Goal: Information Seeking & Learning: Learn about a topic

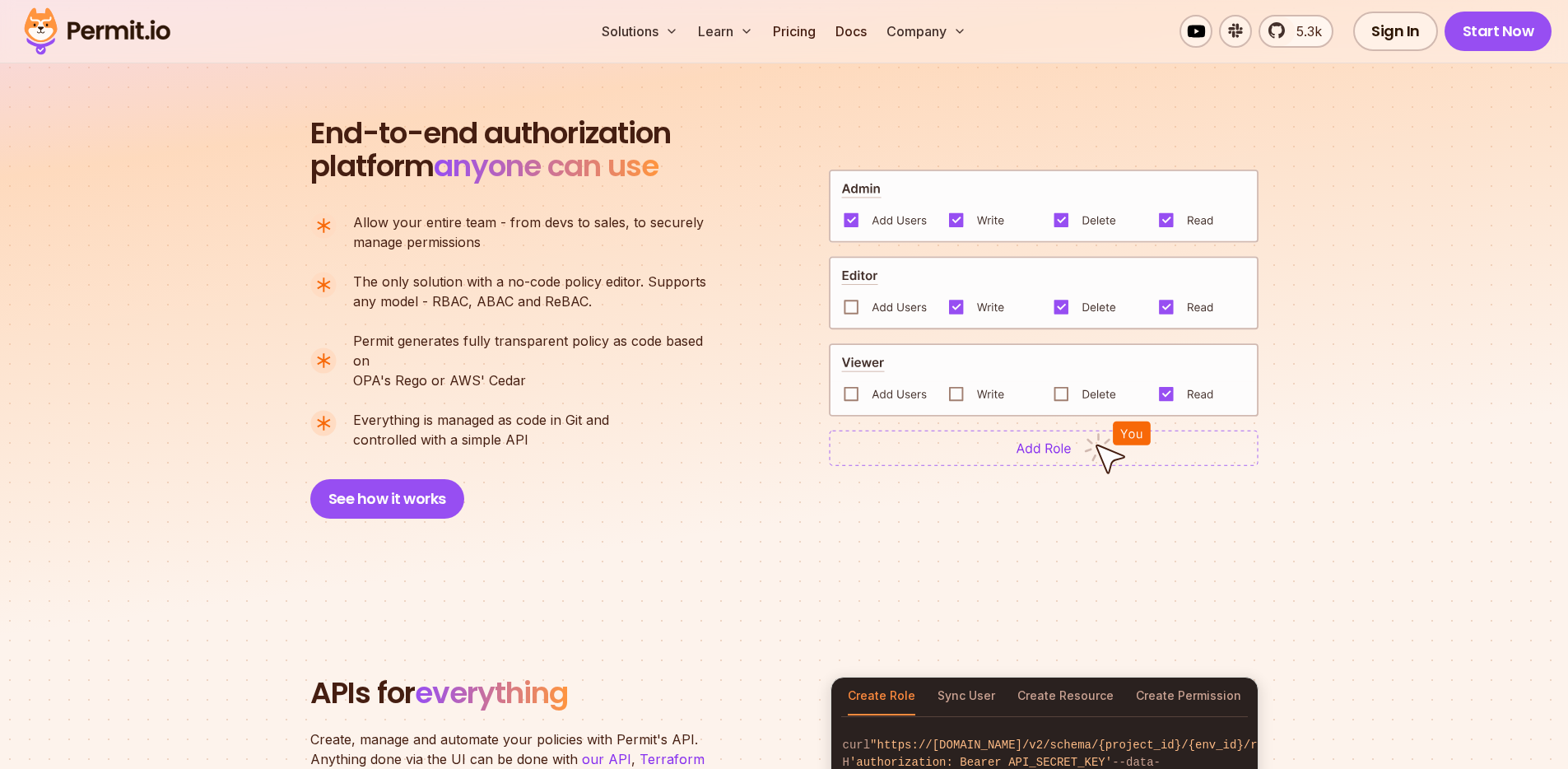
scroll to position [1149, 0]
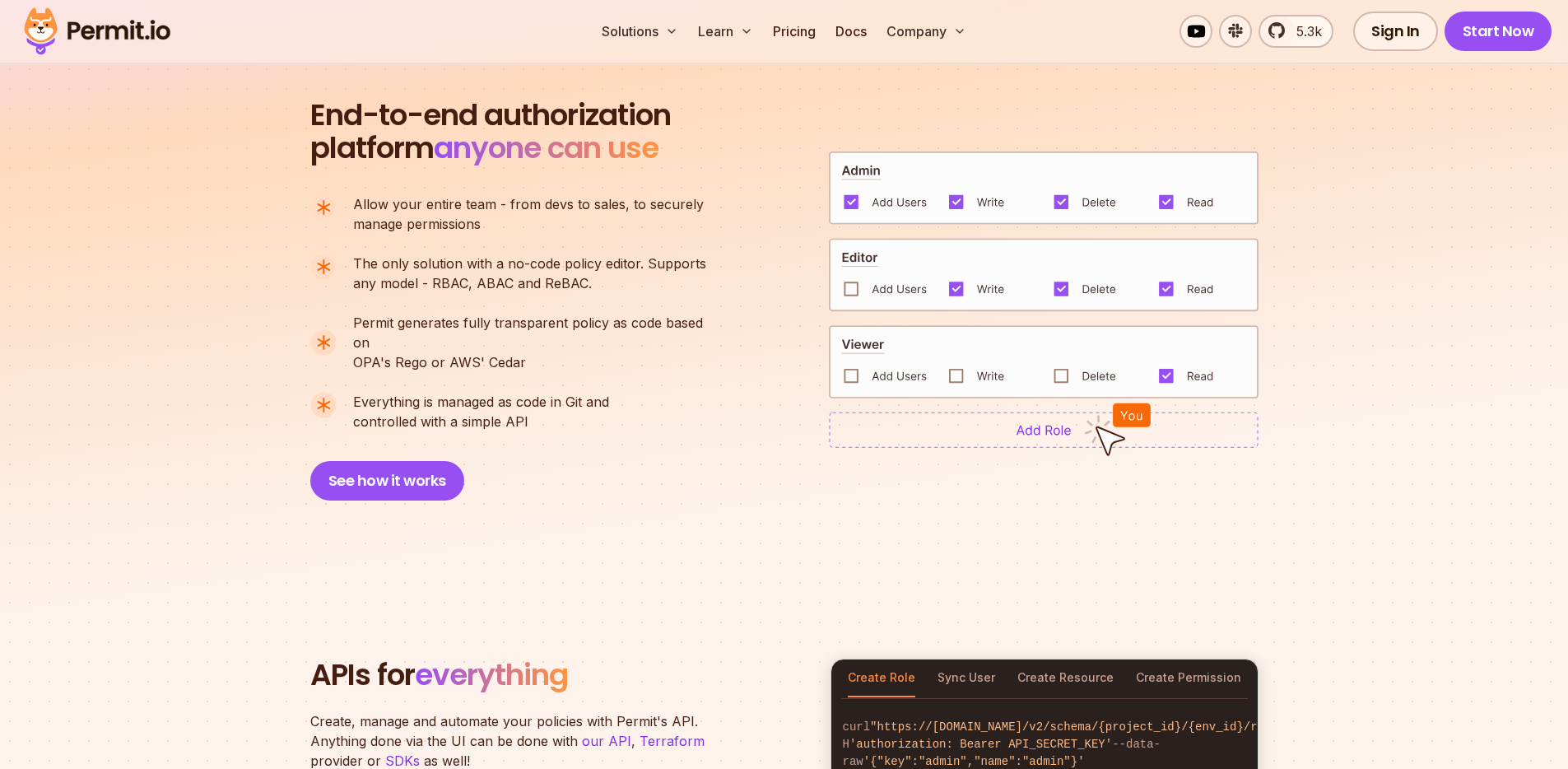
click at [979, 432] on img at bounding box center [1043, 429] width 429 height 36
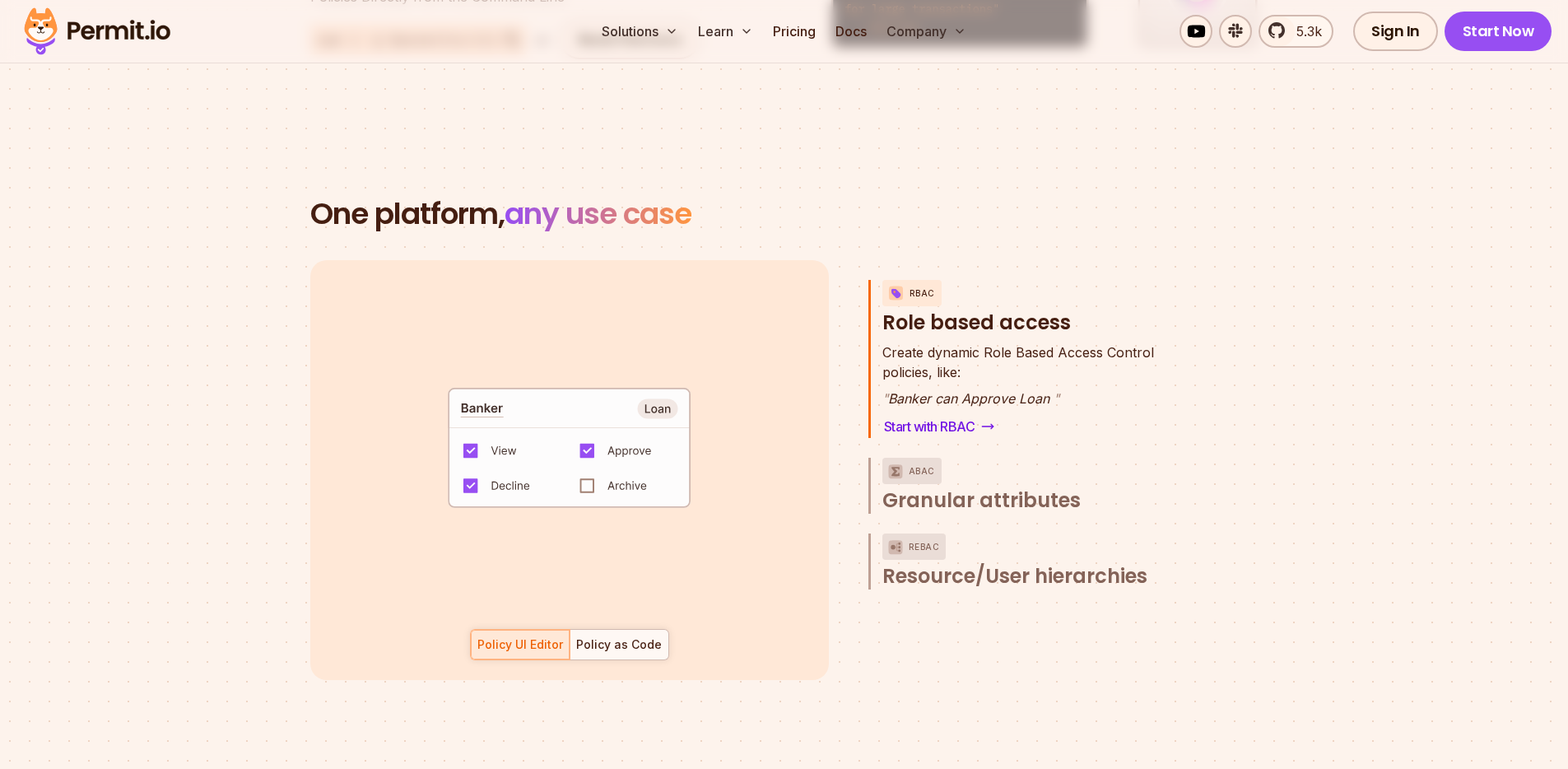
scroll to position [2288, 0]
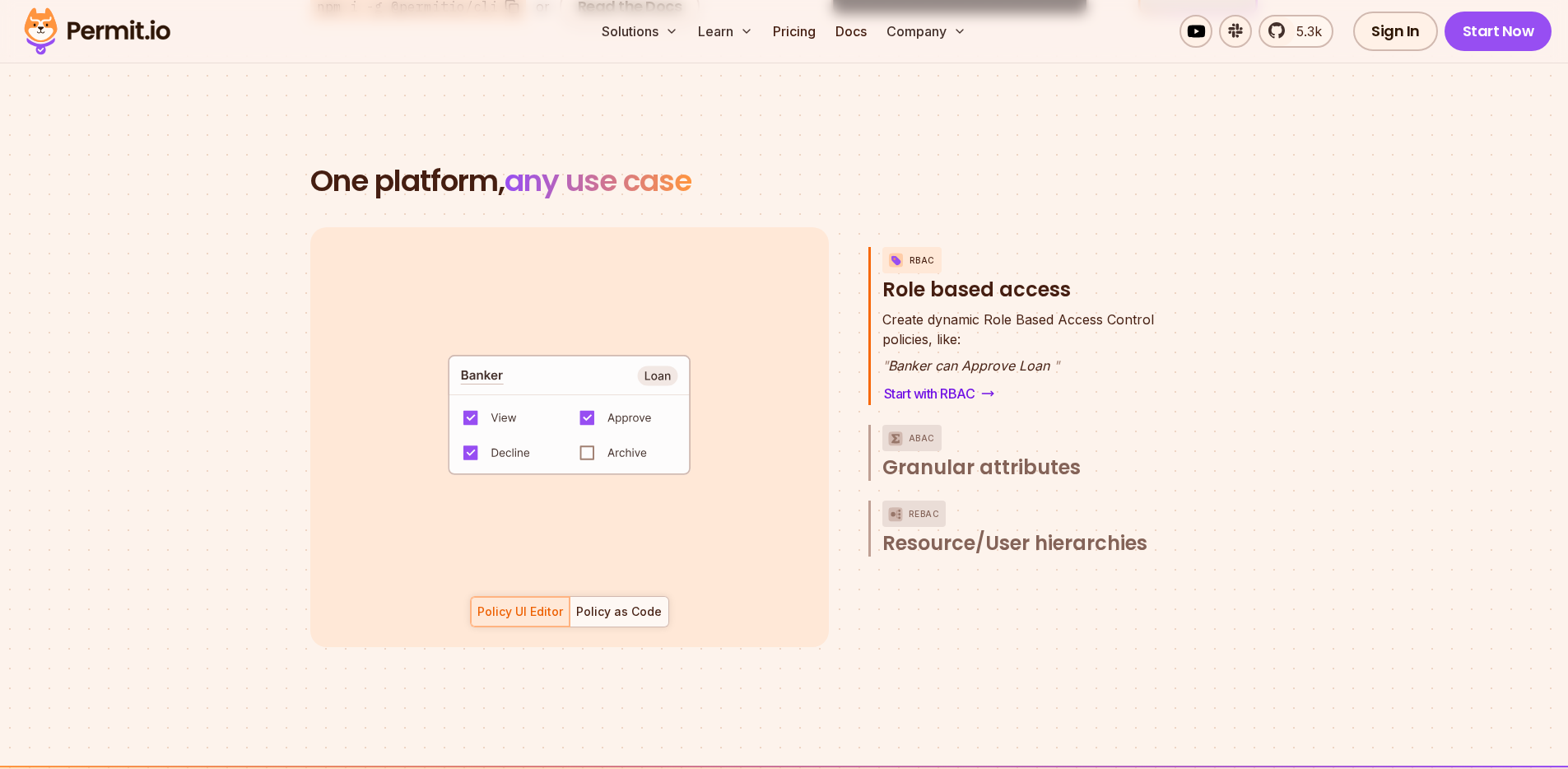
click at [626, 603] on div "Policy as Code" at bounding box center [618, 611] width 86 height 16
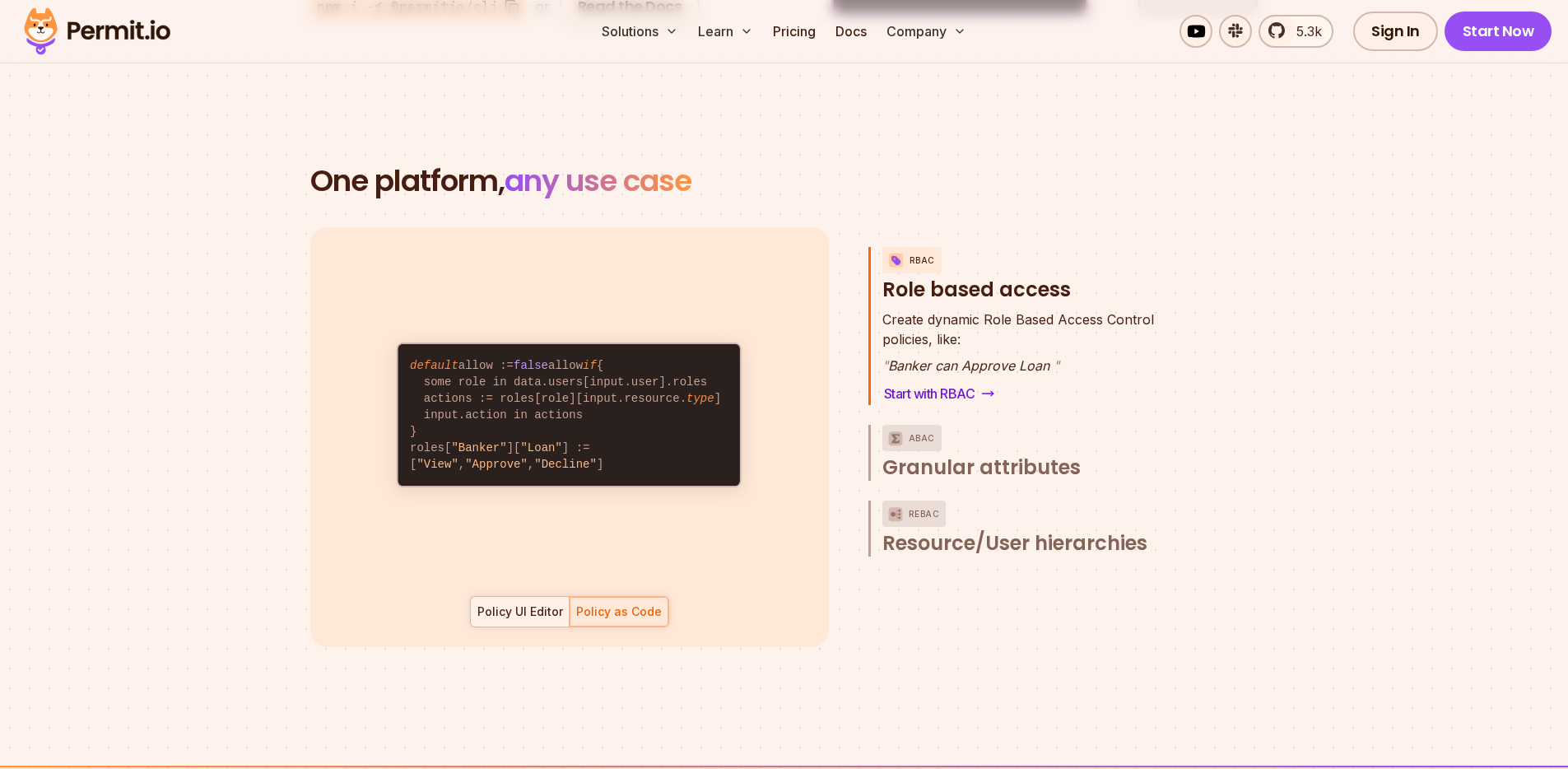
click at [542, 603] on div "Policy UI Editor" at bounding box center [520, 611] width 86 height 16
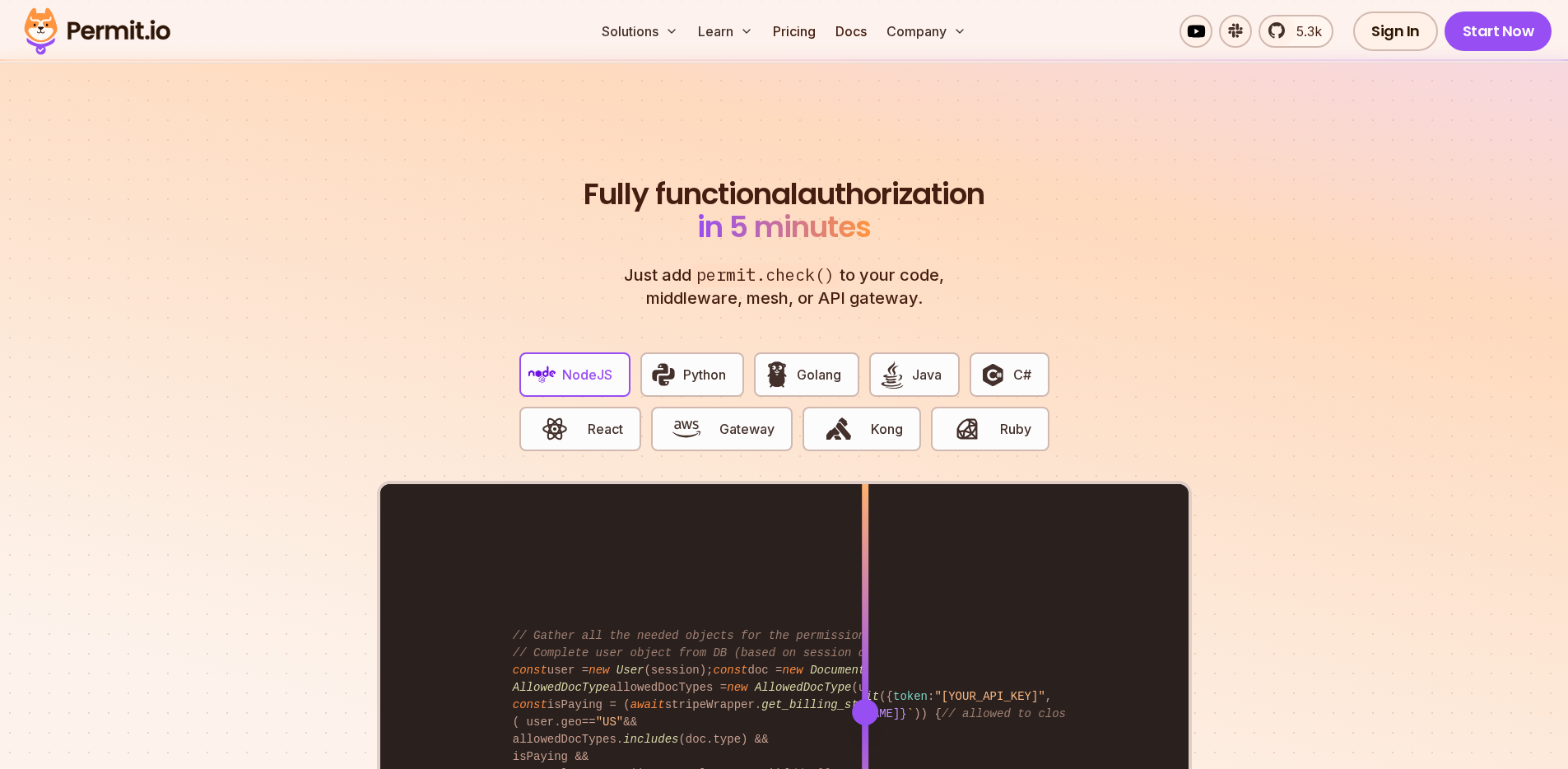
scroll to position [3122, 0]
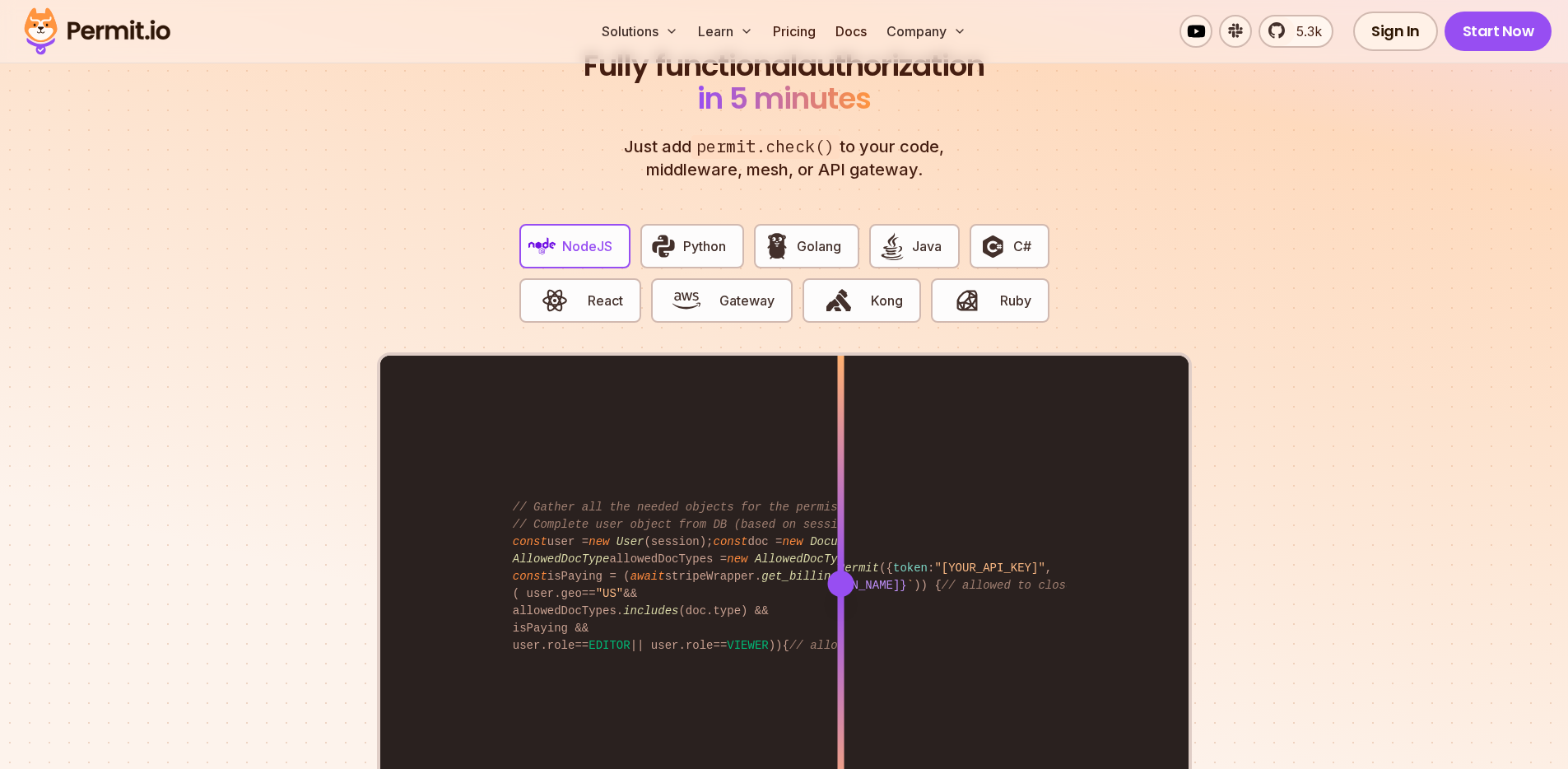
drag, startPoint x: 870, startPoint y: 565, endPoint x: 840, endPoint y: 543, distance: 37.2
click at [840, 543] on div at bounding box center [840, 583] width 7 height 455
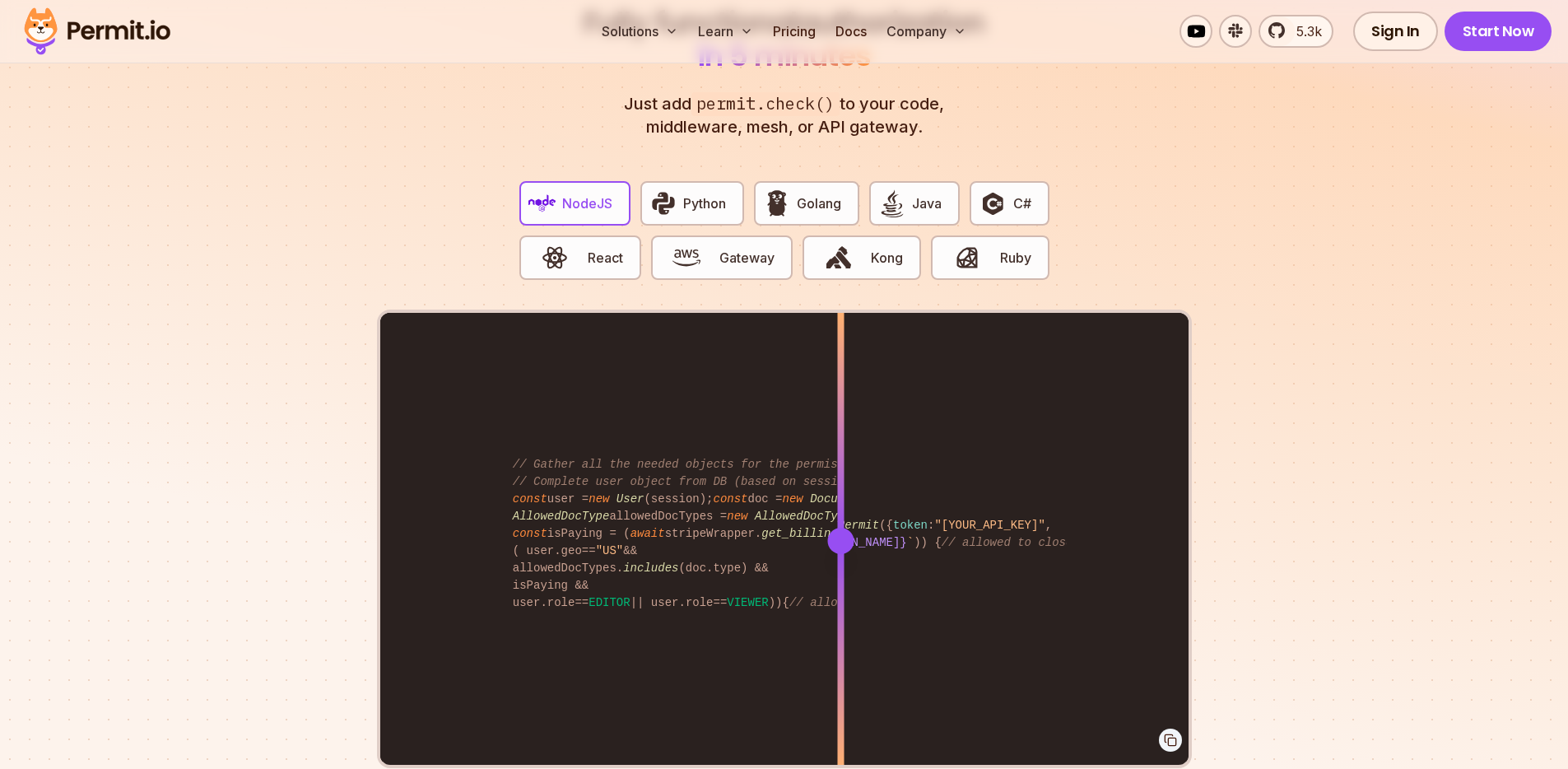
scroll to position [3174, 0]
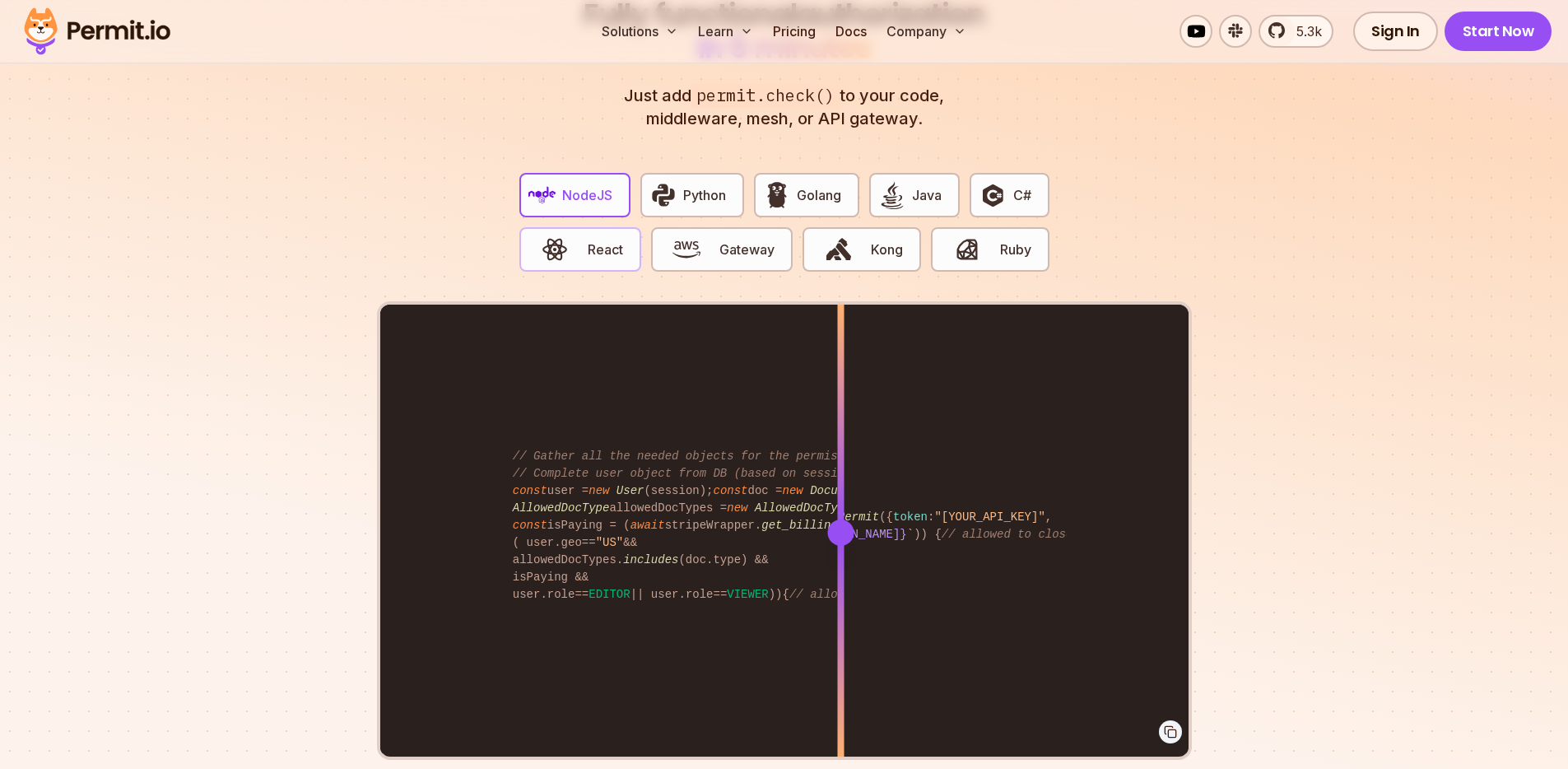
click at [600, 239] on span "React" at bounding box center [605, 248] width 36 height 20
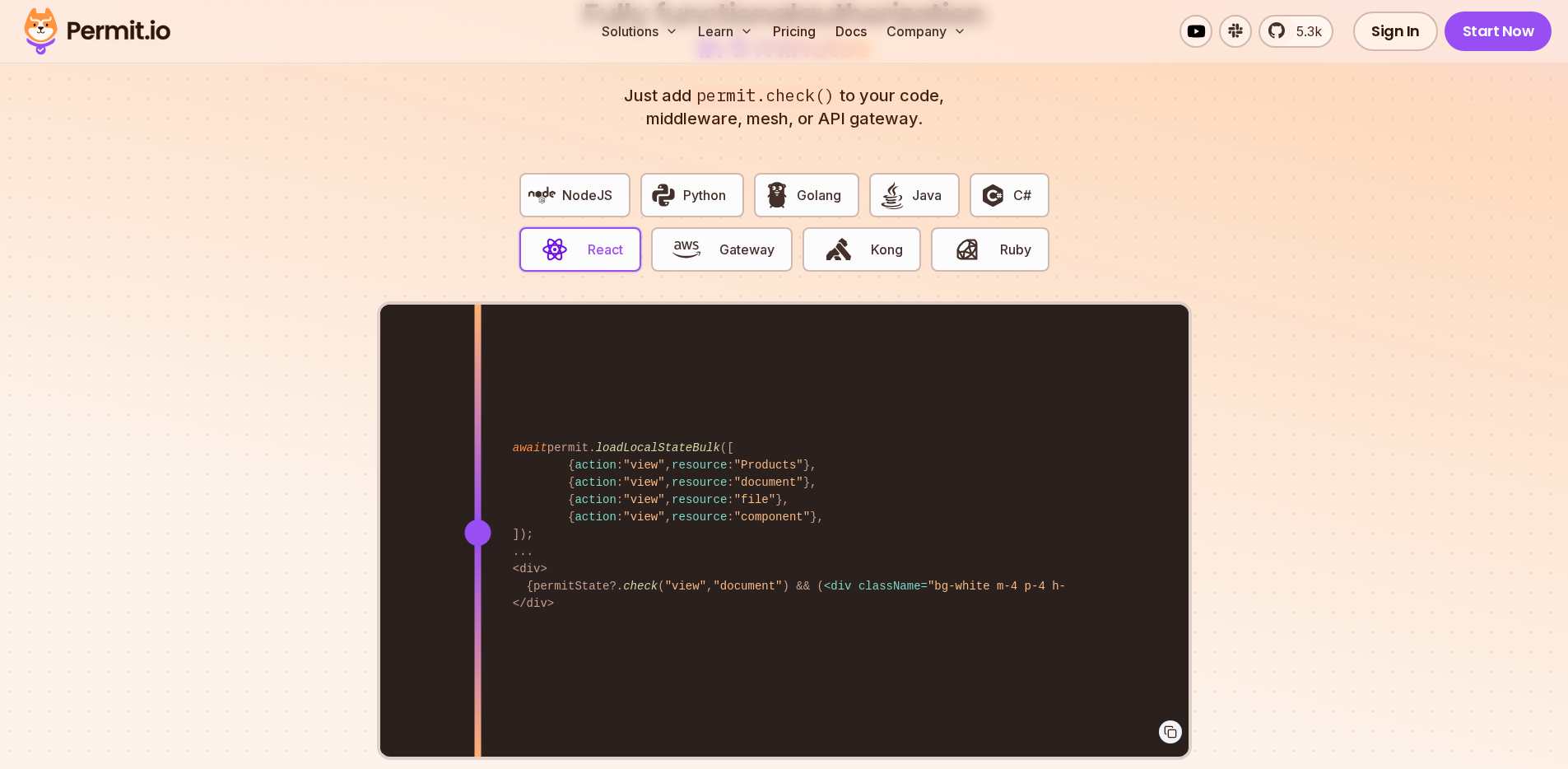
drag, startPoint x: 861, startPoint y: 500, endPoint x: 477, endPoint y: 532, distance: 385.3
click at [477, 532] on div at bounding box center [477, 532] width 7 height 455
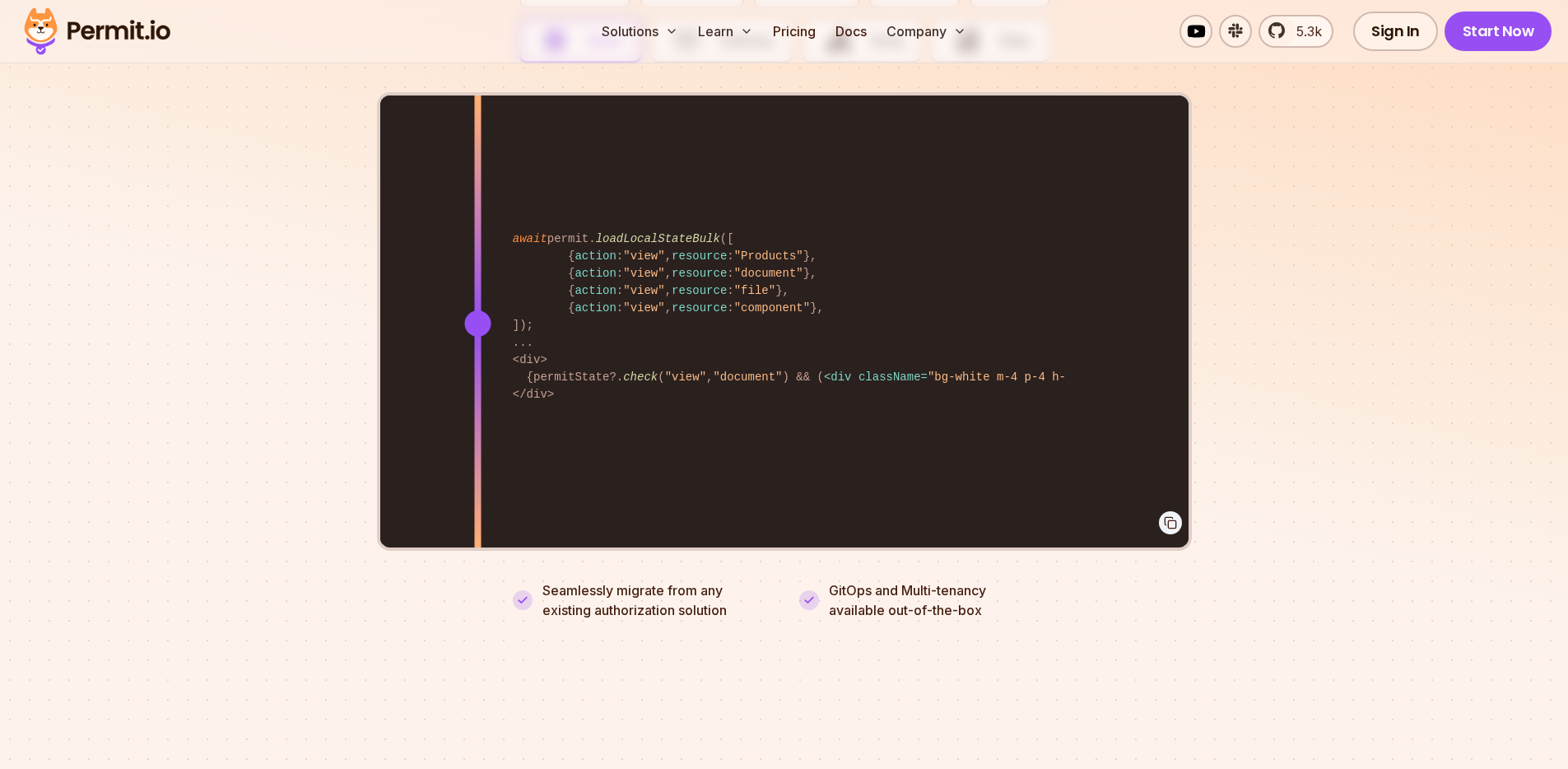
scroll to position [3382, 0]
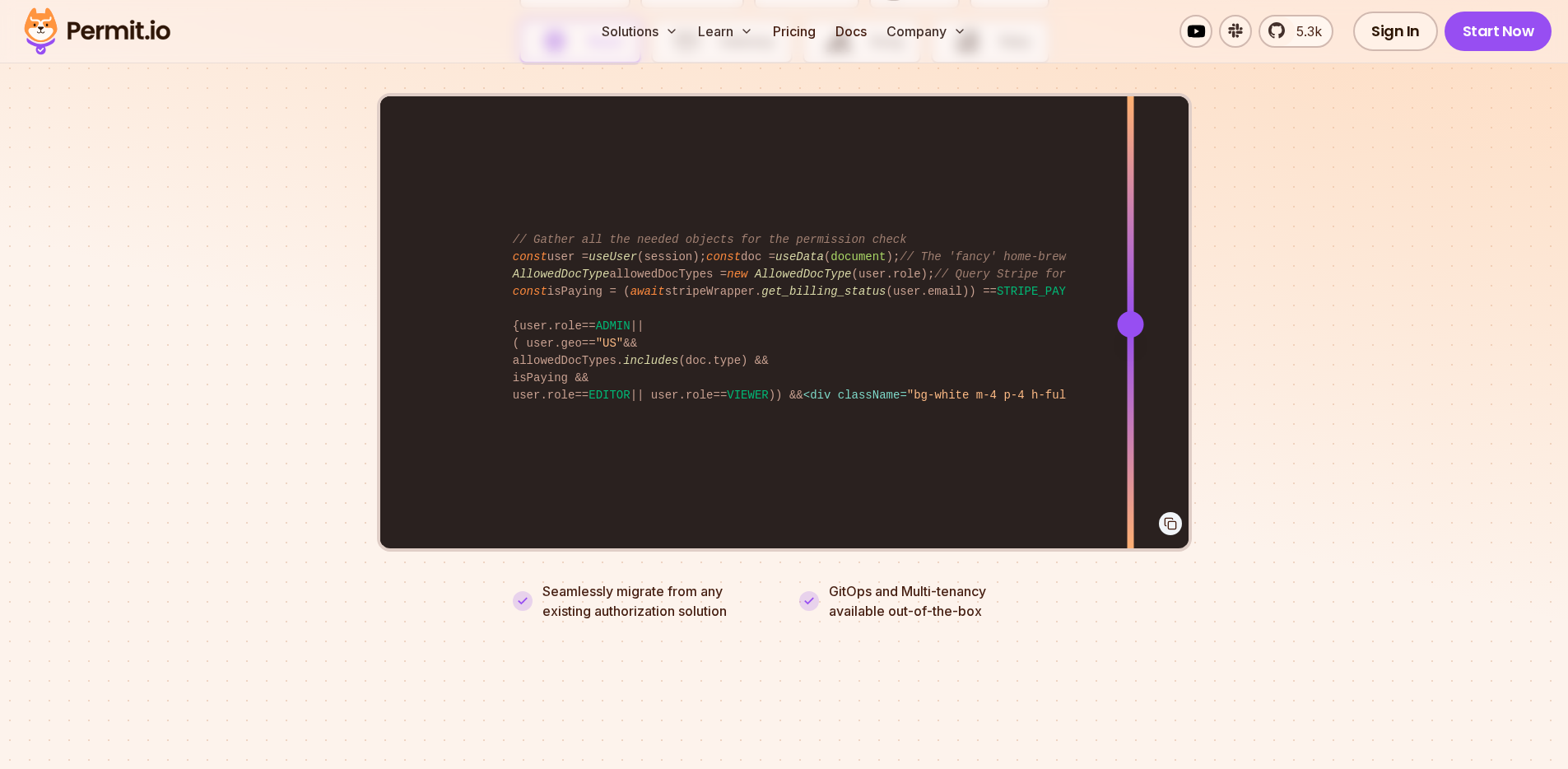
drag, startPoint x: 481, startPoint y: 311, endPoint x: 1051, endPoint y: 312, distance: 570.0
click at [1117, 312] on div at bounding box center [1130, 325] width 26 height 26
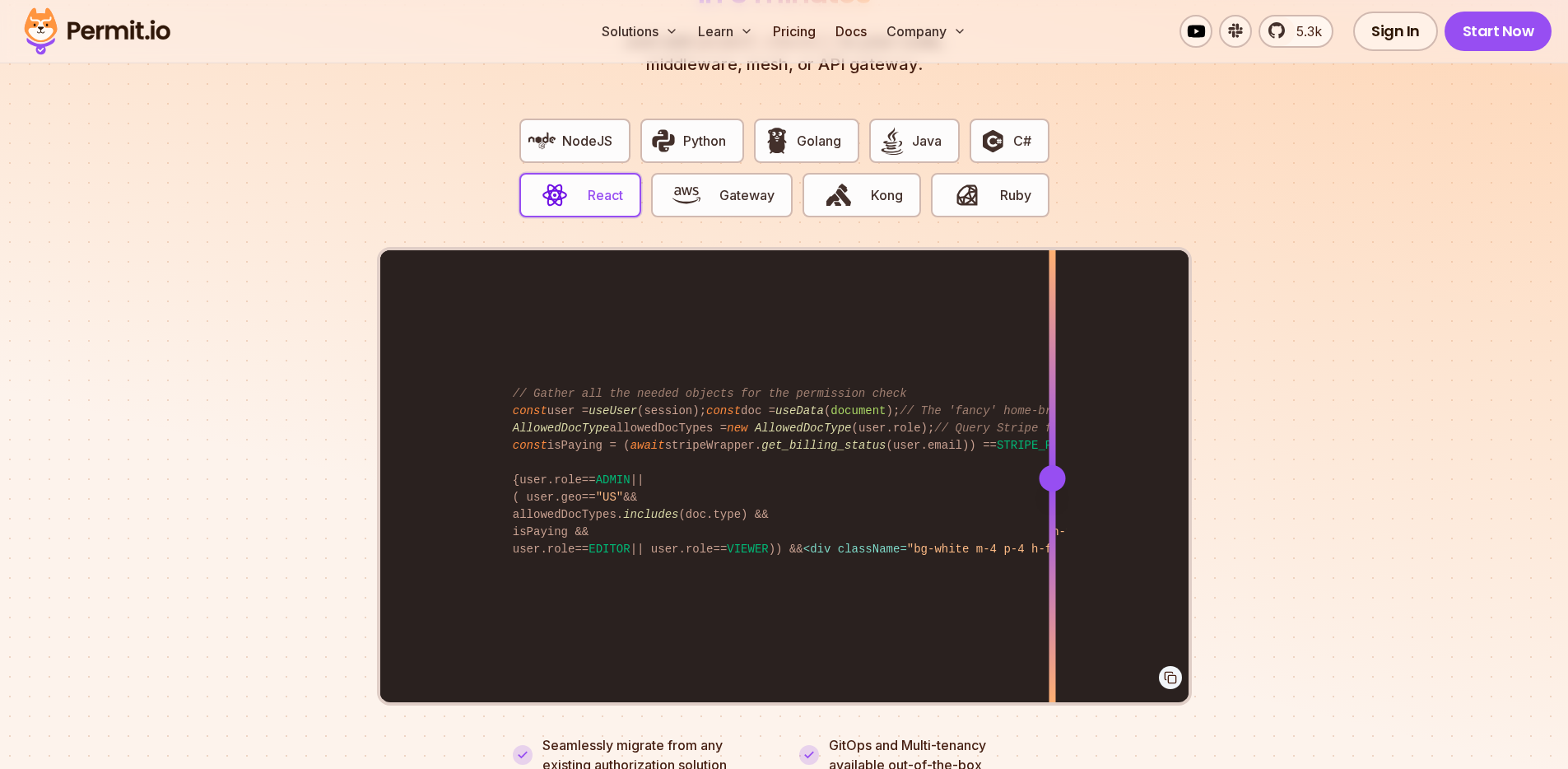
scroll to position [3226, 0]
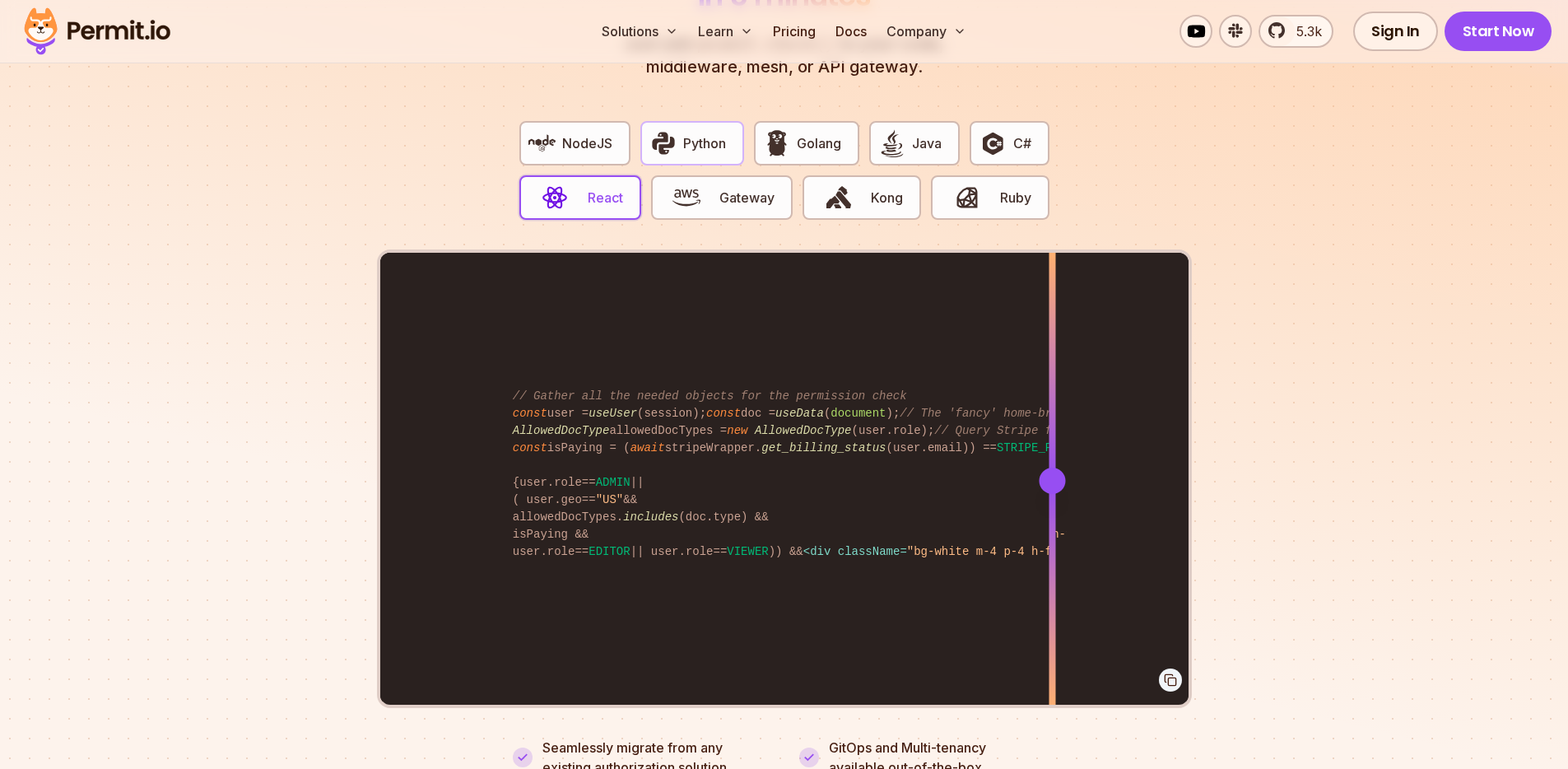
click at [691, 134] on span "Python" at bounding box center [704, 143] width 42 height 20
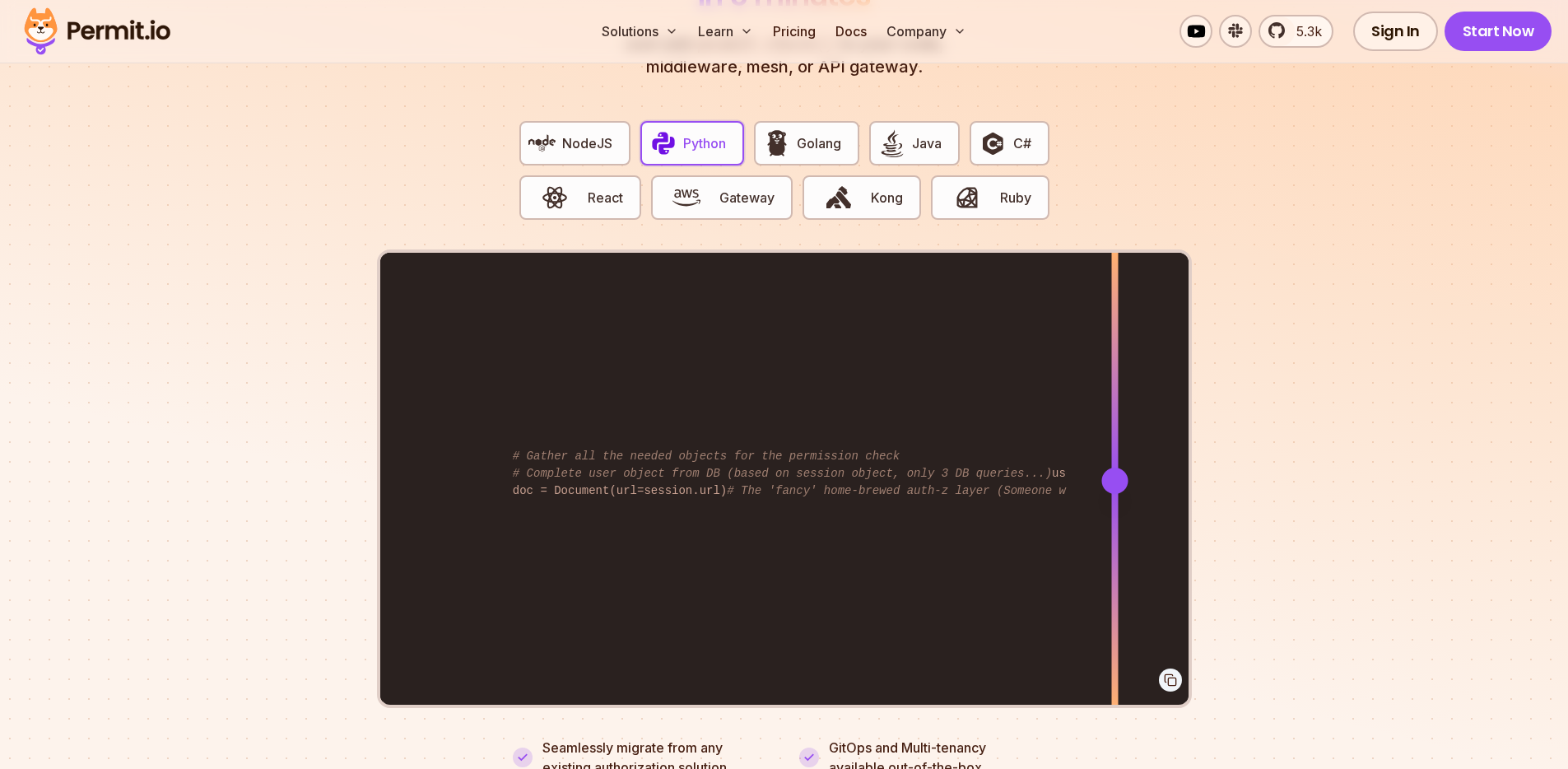
drag, startPoint x: 869, startPoint y: 461, endPoint x: 1114, endPoint y: 442, distance: 245.7
click at [1114, 442] on div at bounding box center [1113, 479] width 7 height 455
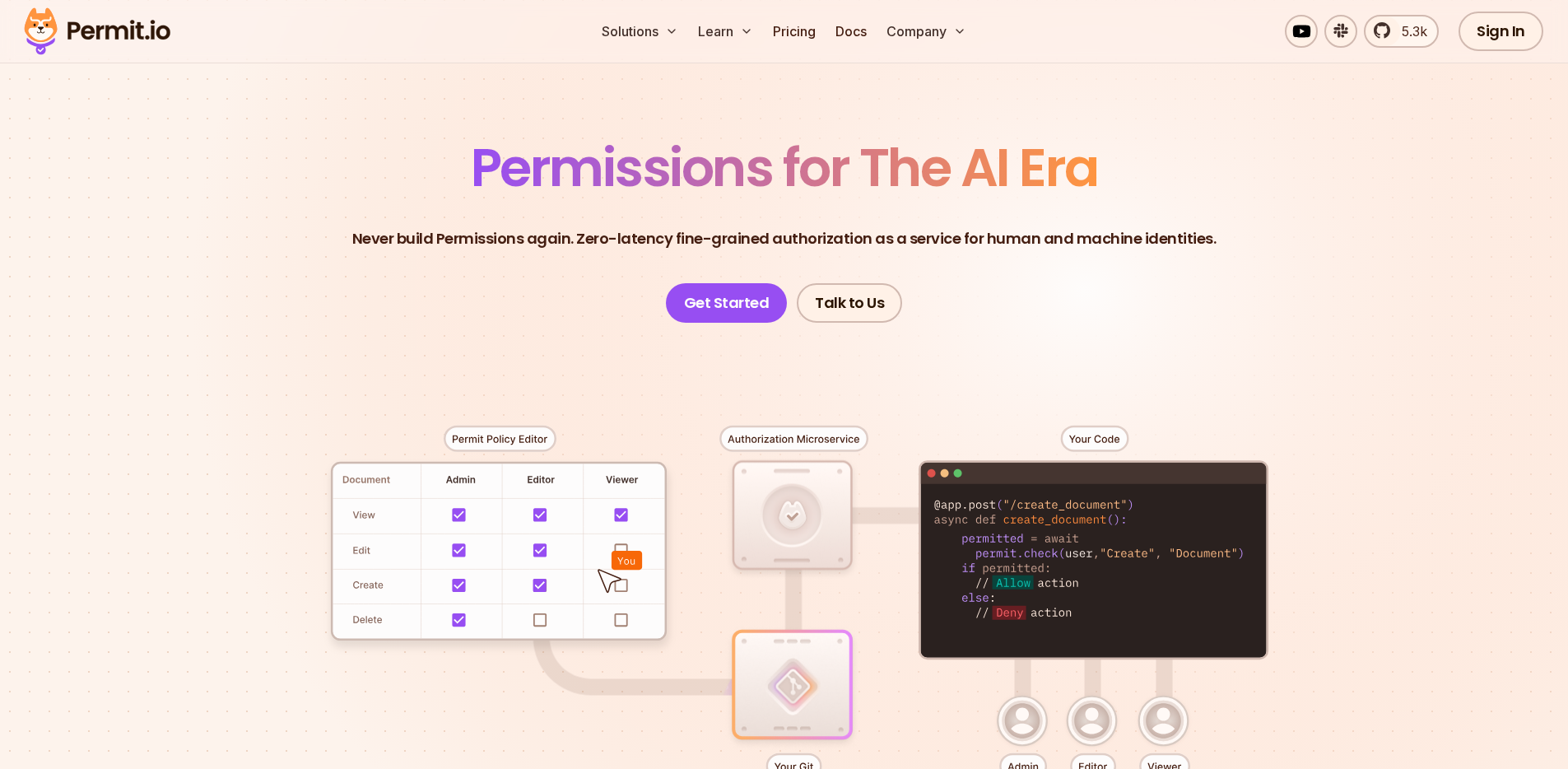
scroll to position [154, 0]
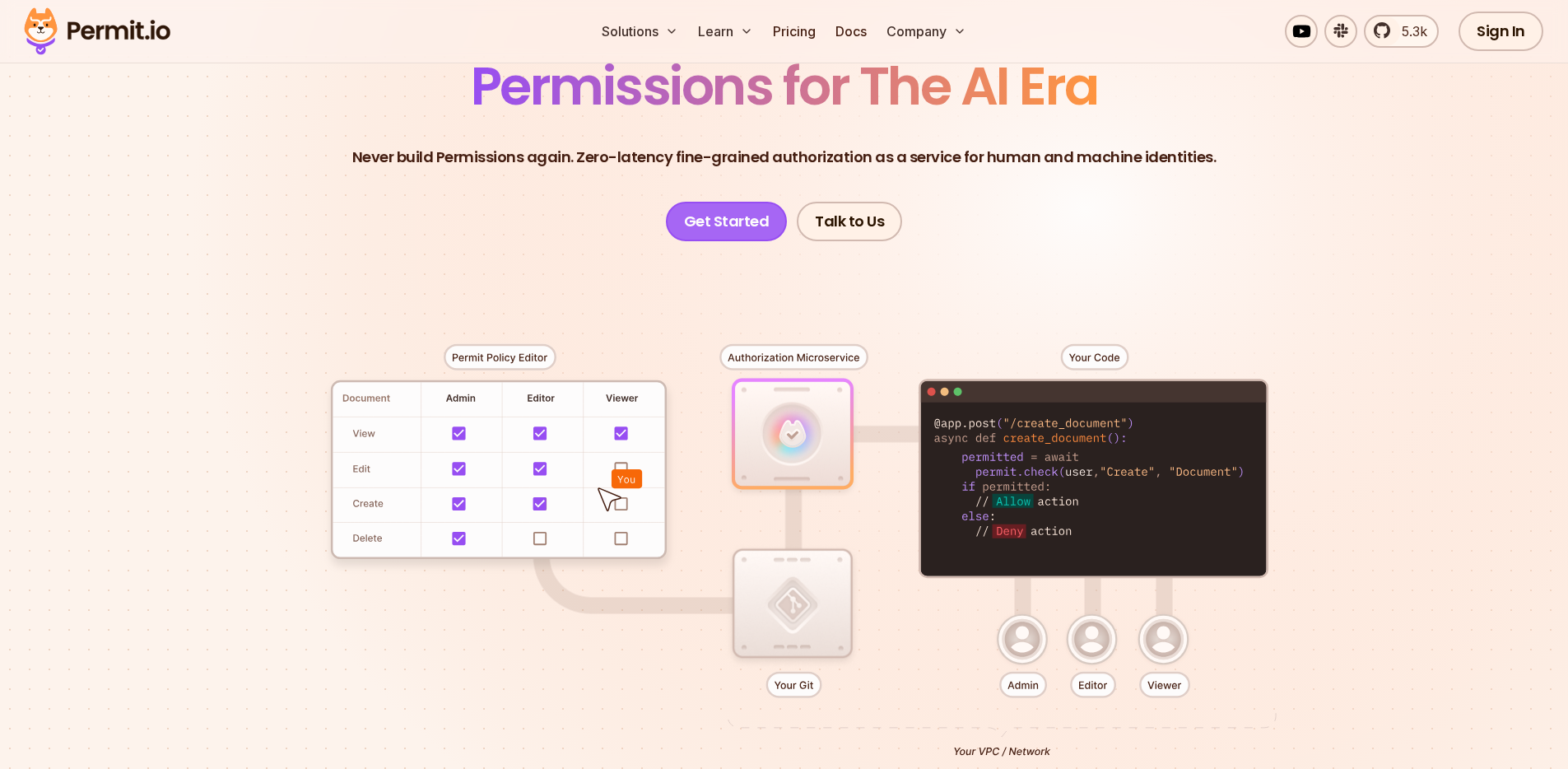
click at [714, 213] on link "Get Started" at bounding box center [726, 221] width 121 height 40
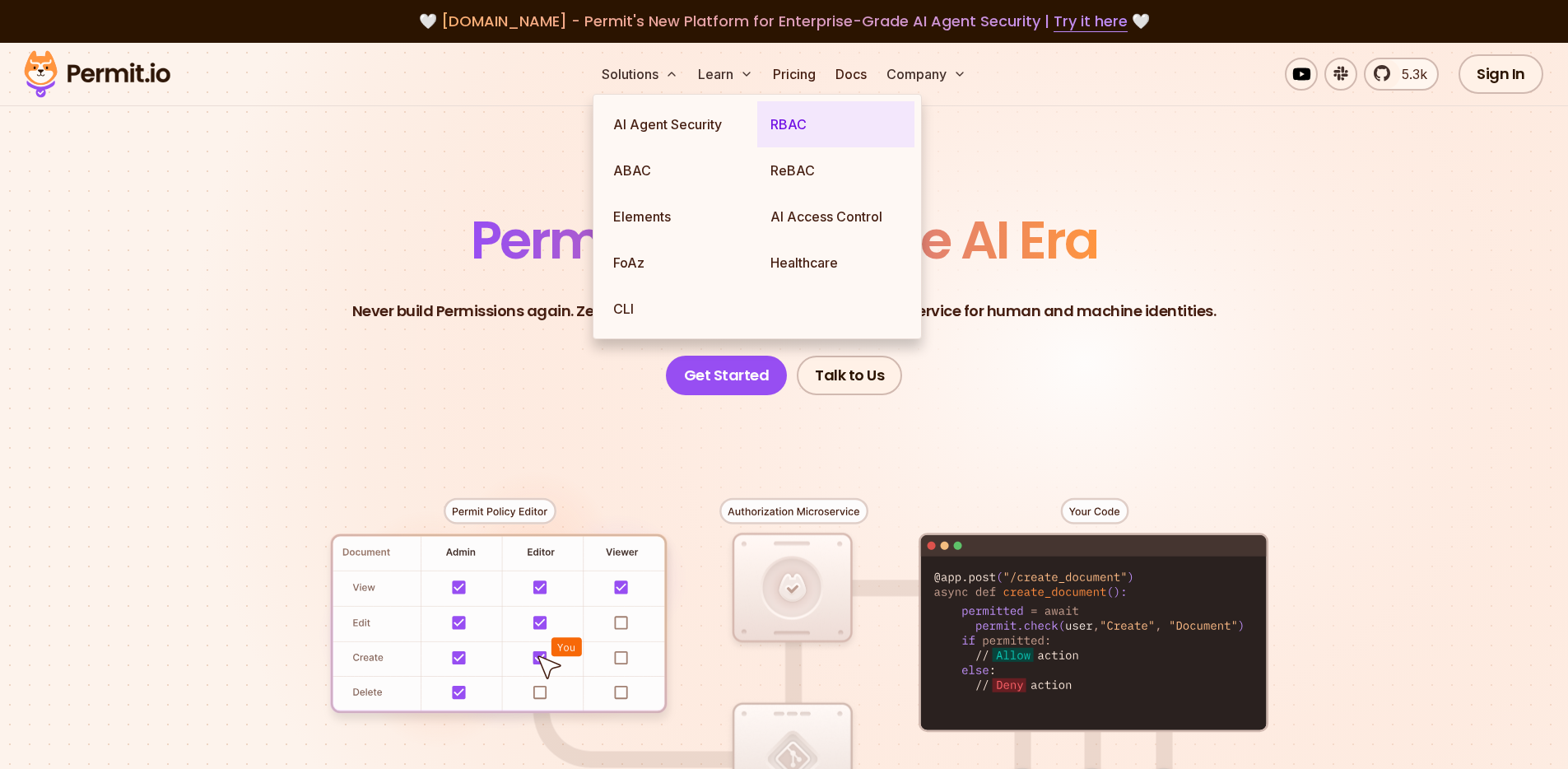
click at [824, 120] on link "RBAC" at bounding box center [835, 124] width 157 height 46
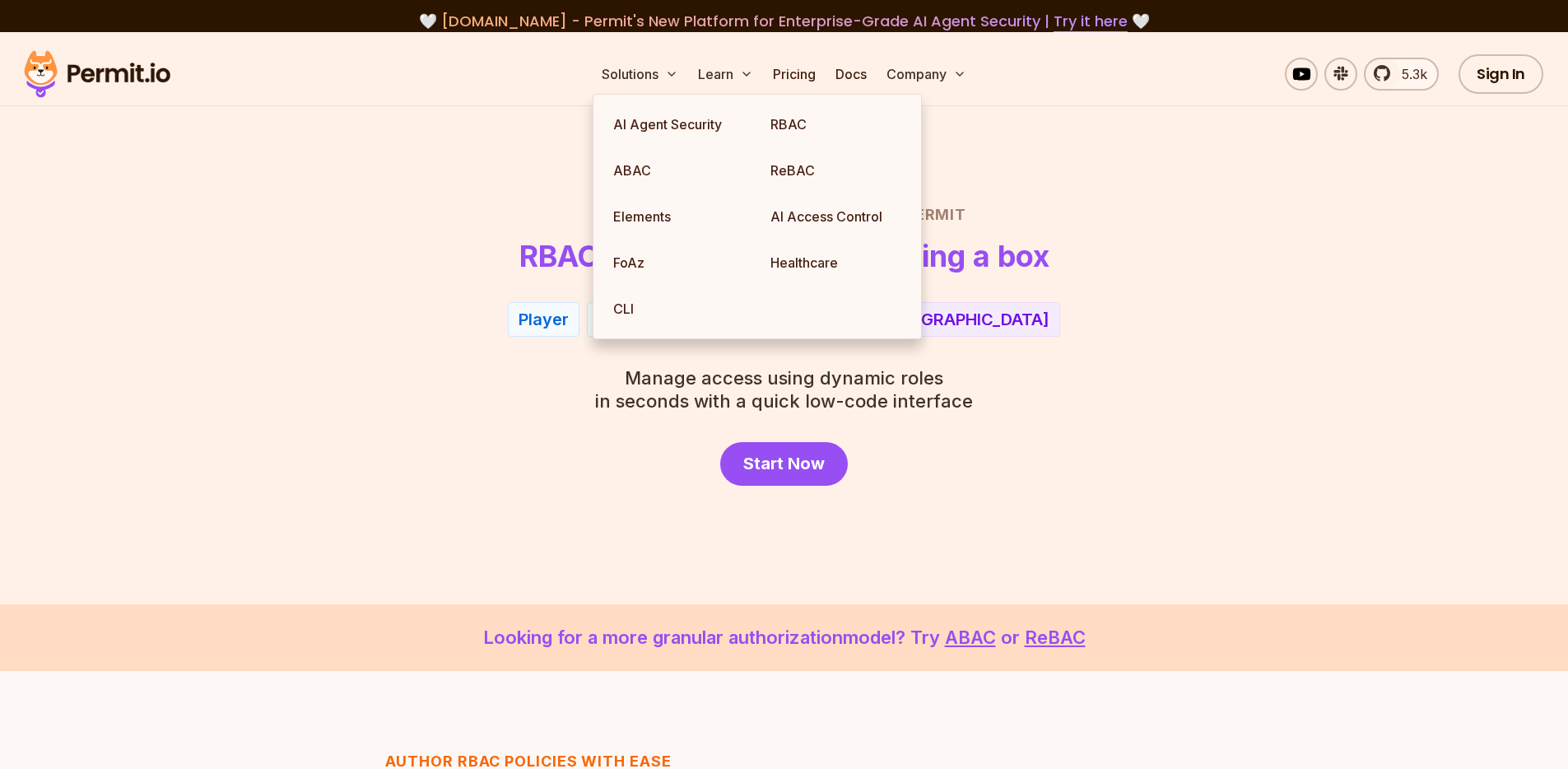
click at [440, 243] on header "Role Based Access Control with Permit RBAC now as easy as checking a box" at bounding box center [784, 237] width 1152 height 69
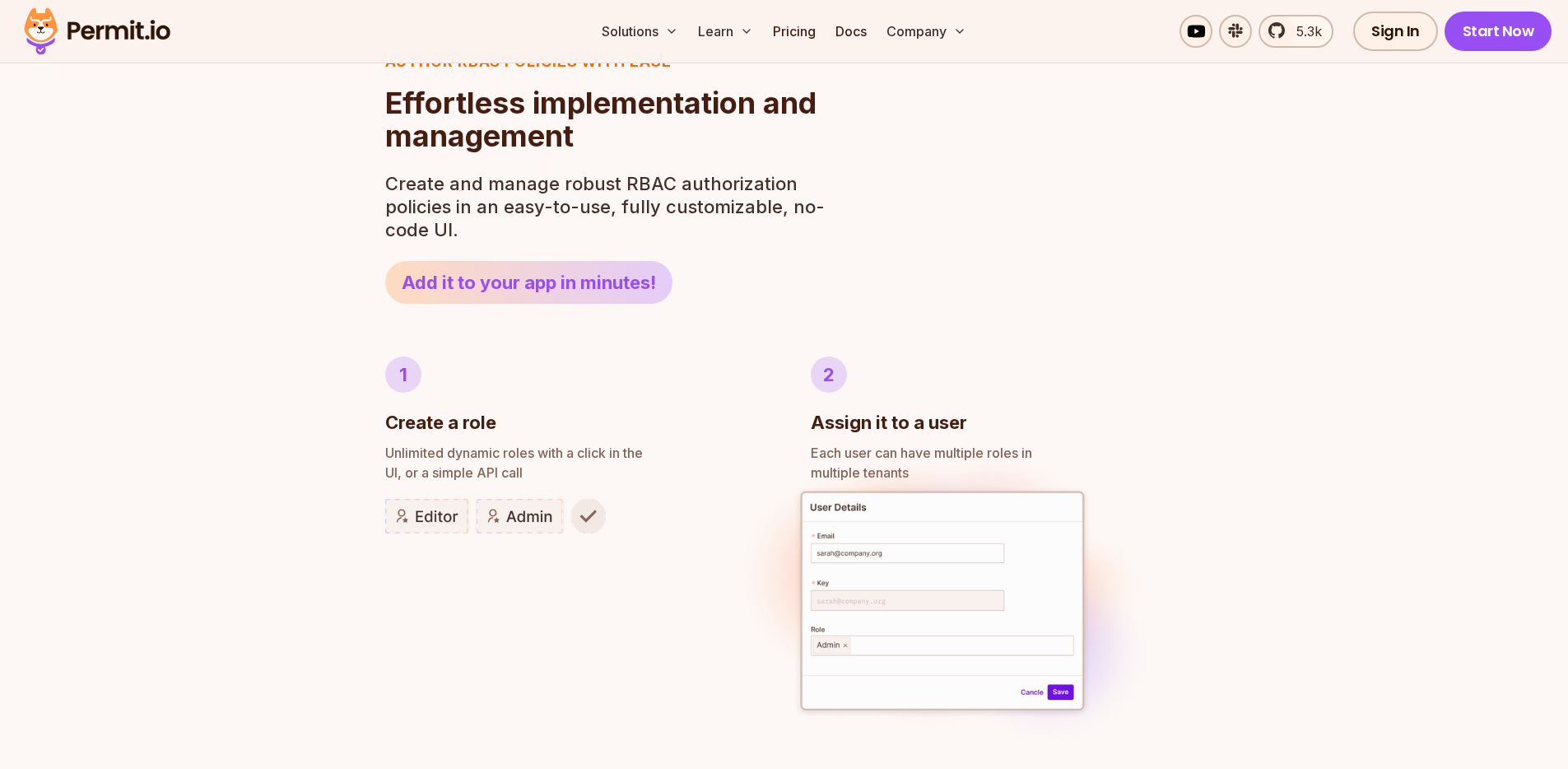
scroll to position [689, 0]
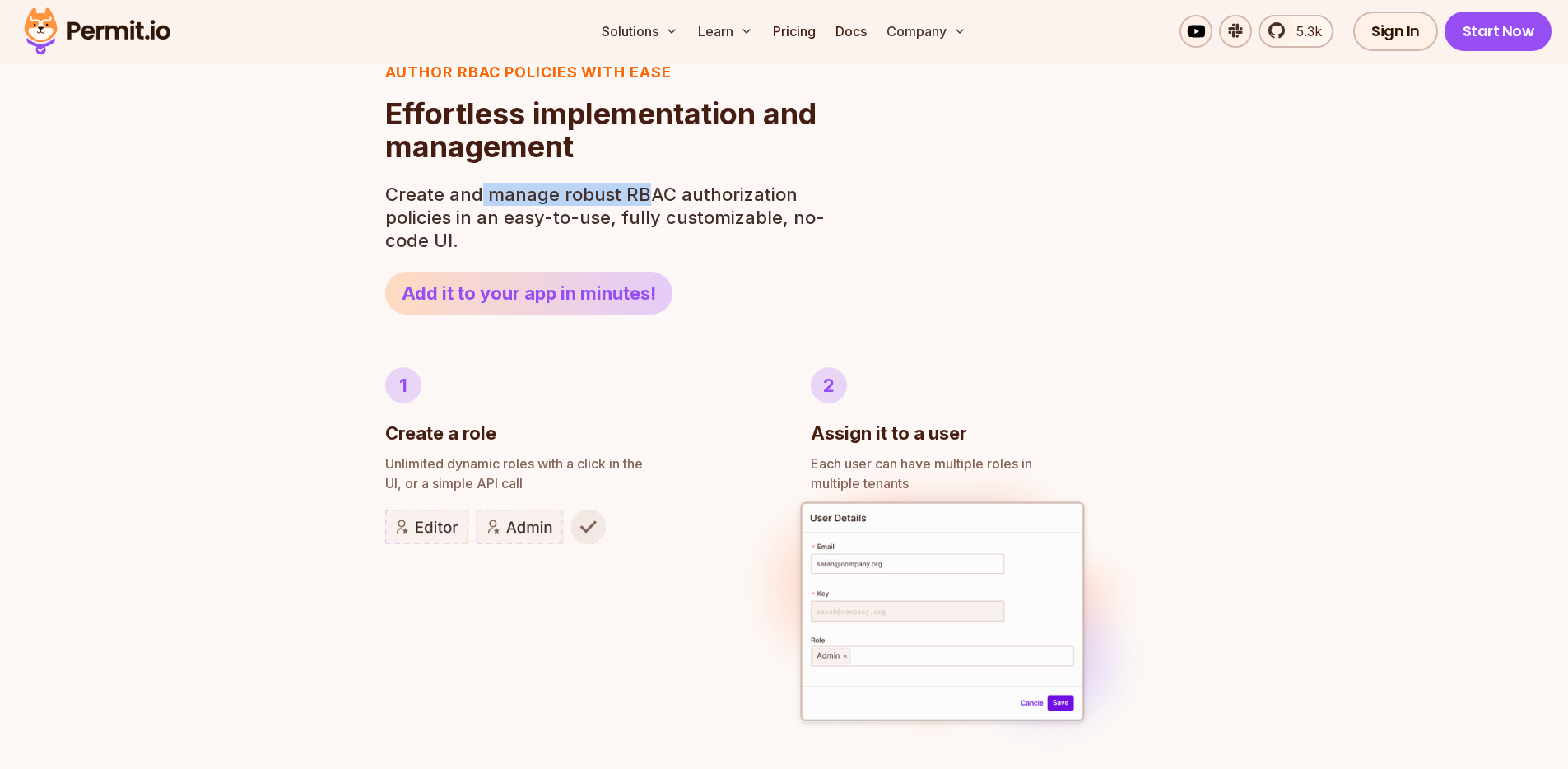
drag, startPoint x: 481, startPoint y: 192, endPoint x: 640, endPoint y: 204, distance: 159.5
click at [640, 204] on p "Create and manage robust RBAC authorization policies in an easy-to-use, fully c…" at bounding box center [609, 216] width 449 height 69
click at [667, 212] on p "Create and manage robust RBAC authorization policies in an easy-to-use, fully c…" at bounding box center [609, 216] width 449 height 69
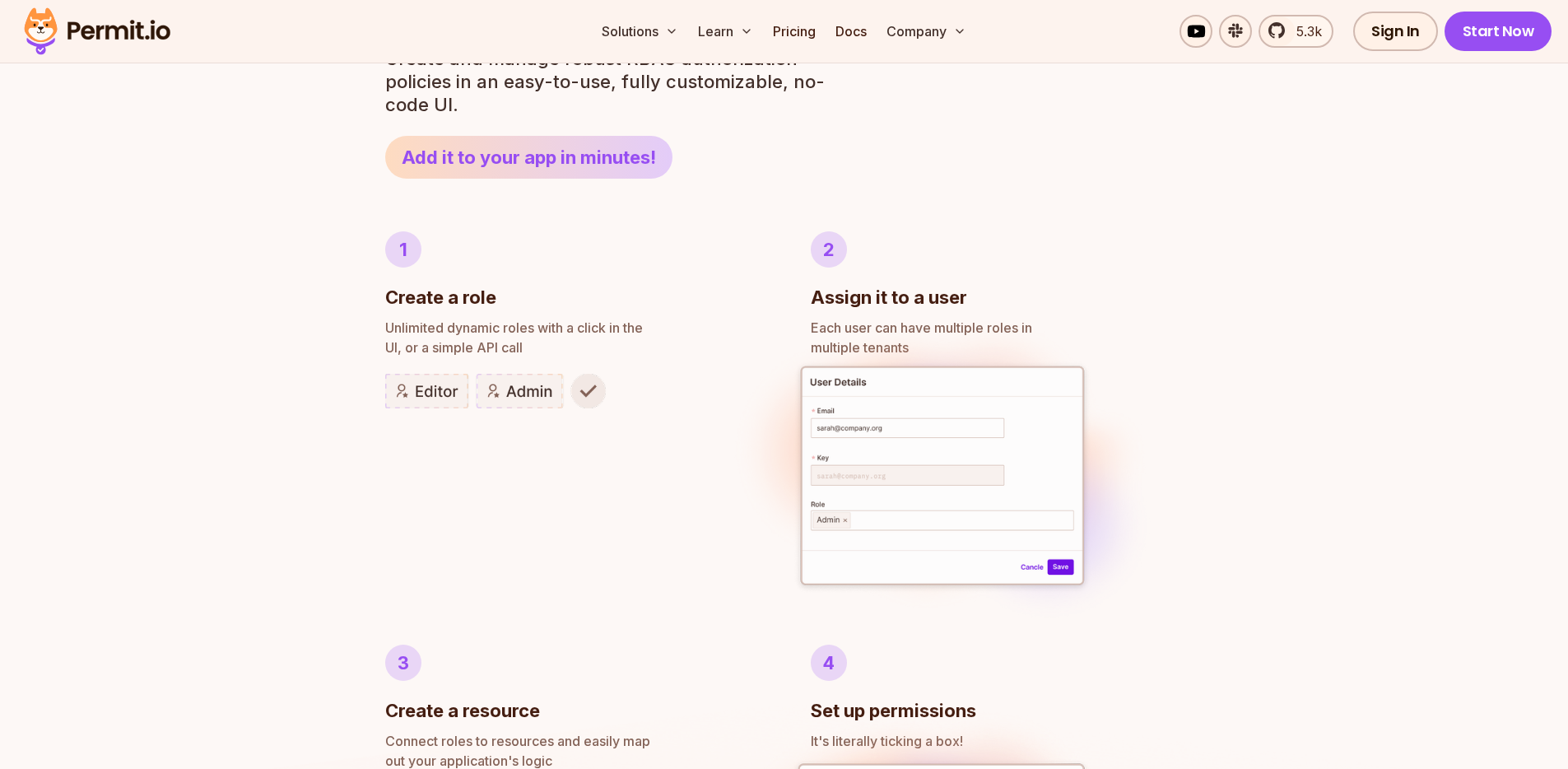
scroll to position [828, 0]
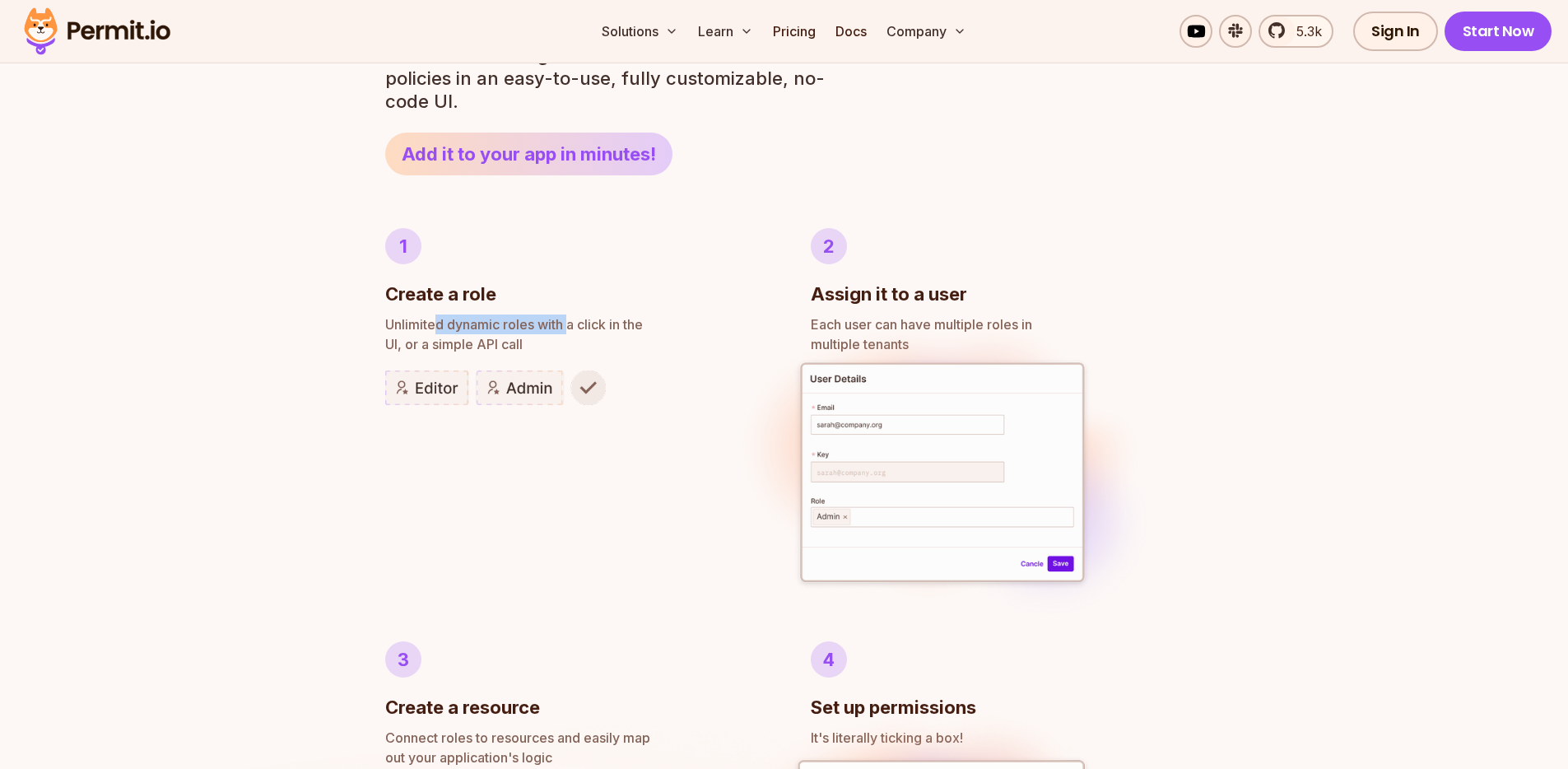
drag, startPoint x: 445, startPoint y: 319, endPoint x: 568, endPoint y: 321, distance: 123.0
click at [568, 321] on span "Unlimited dynamic roles with a click in the" at bounding box center [571, 324] width 373 height 20
click at [627, 322] on span "Unlimited dynamic roles with a click in the" at bounding box center [571, 324] width 373 height 20
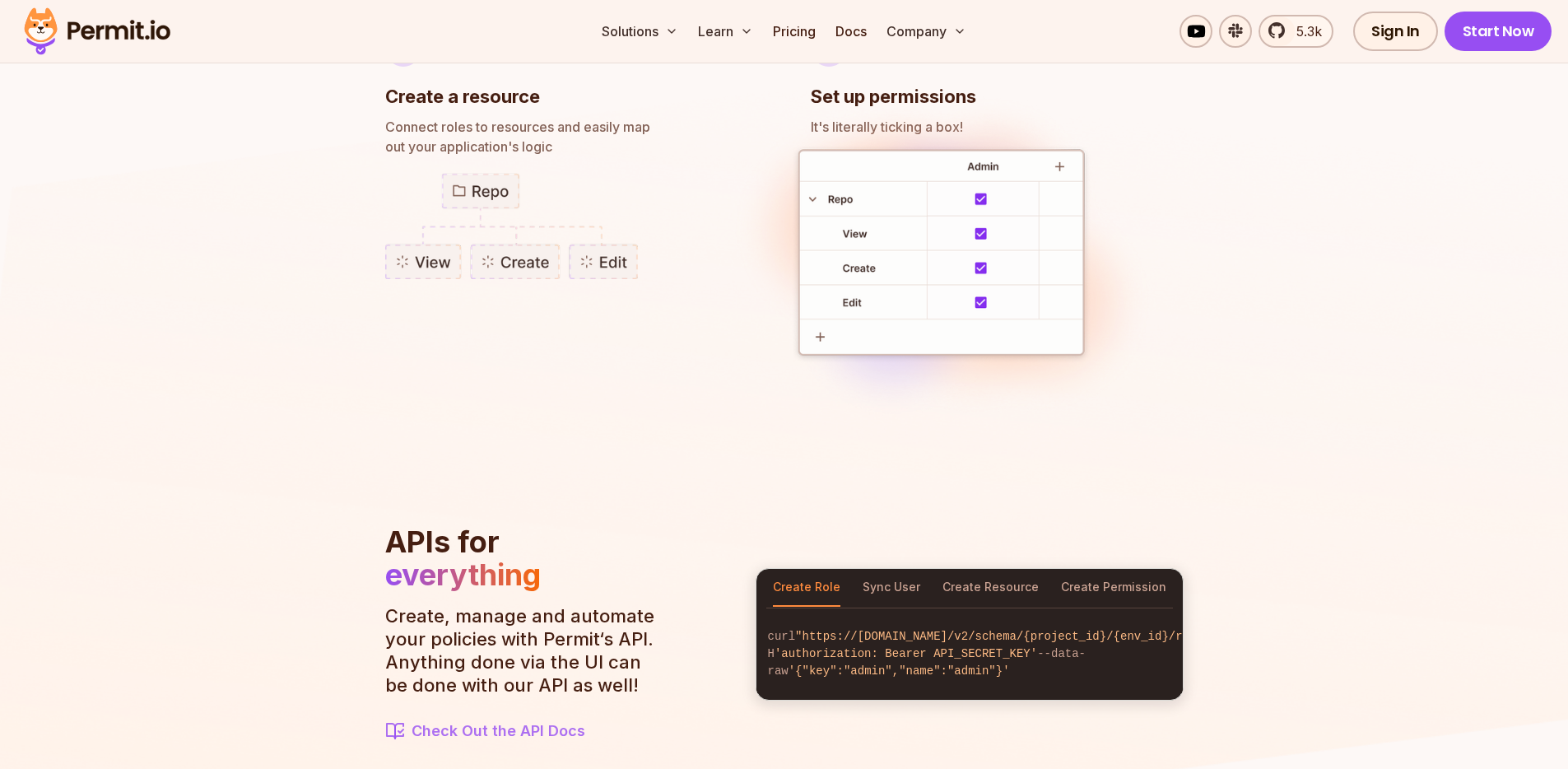
scroll to position [1289, 0]
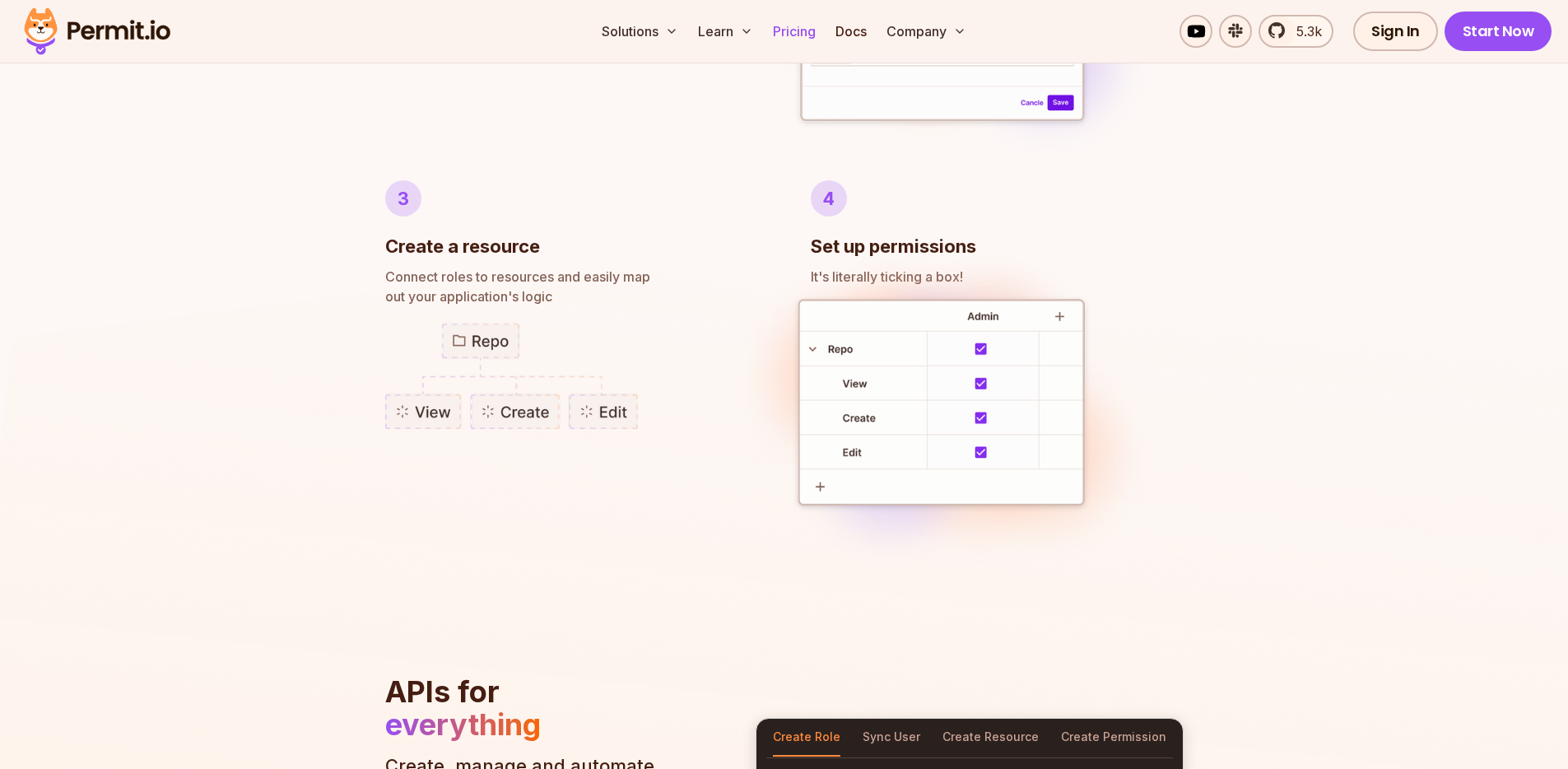
click at [793, 36] on link "Pricing" at bounding box center [793, 31] width 56 height 33
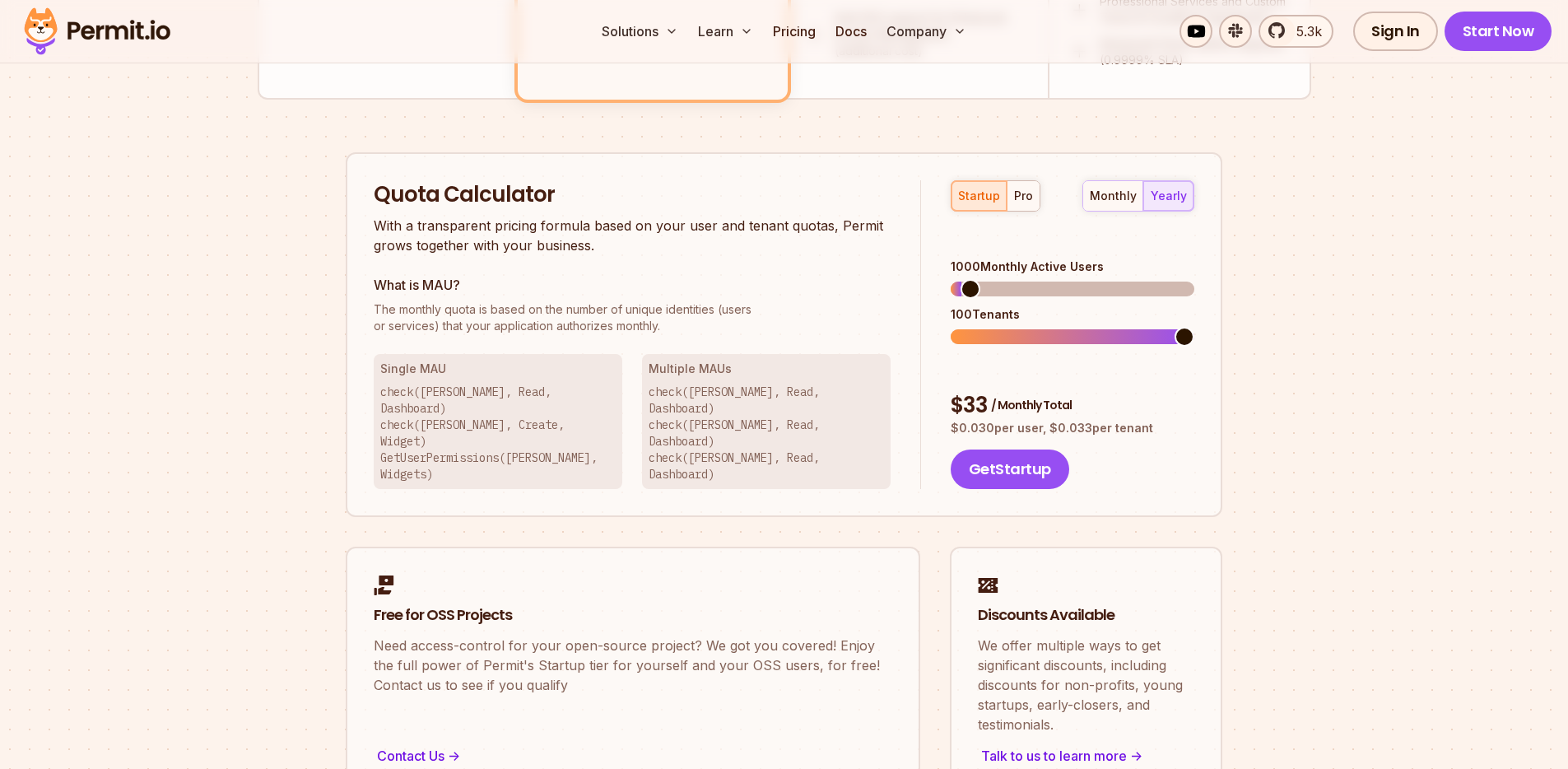
scroll to position [826, 0]
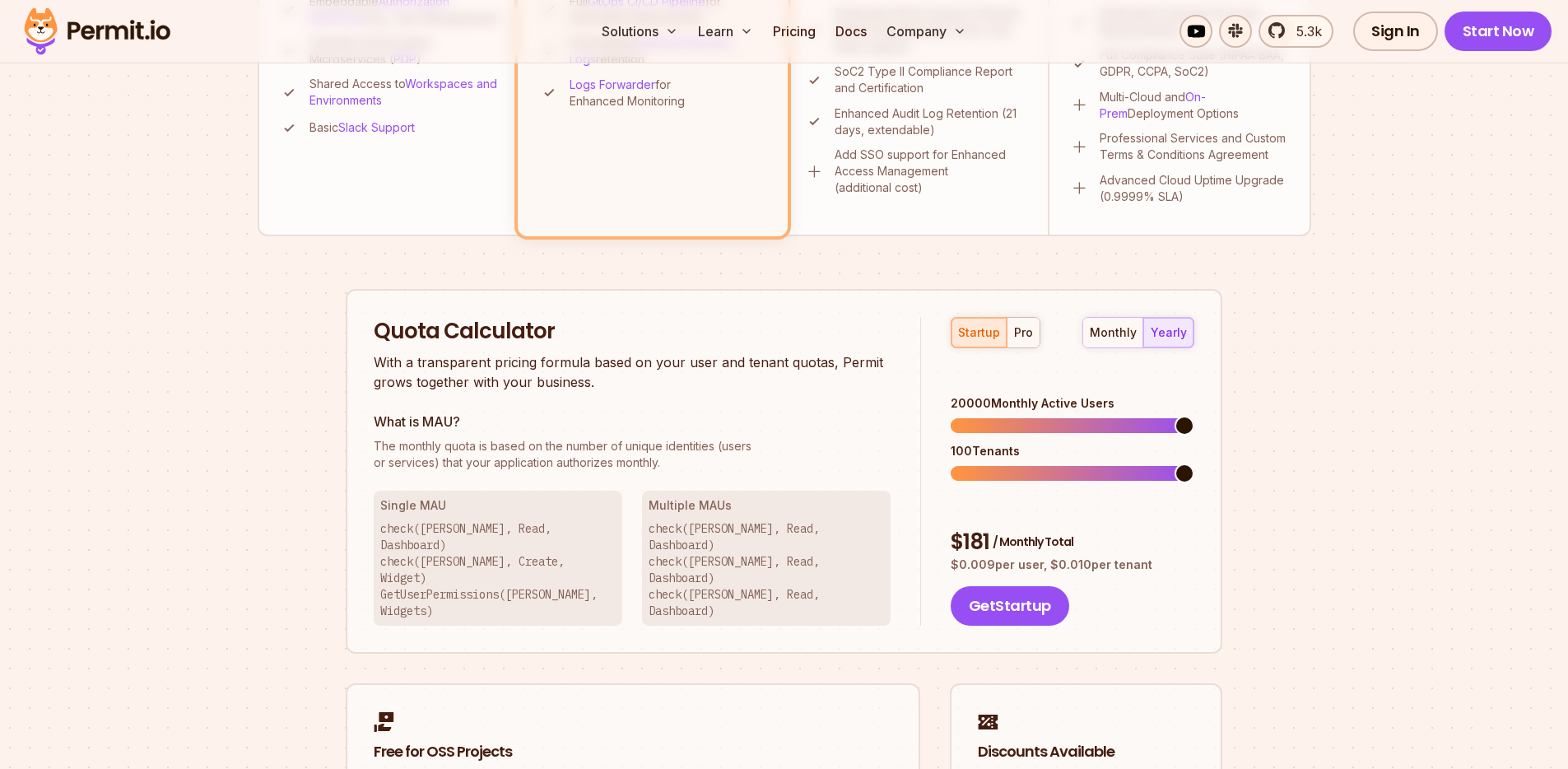
click at [1194, 416] on span at bounding box center [1184, 425] width 20 height 20
click at [982, 416] on span at bounding box center [988, 425] width 20 height 20
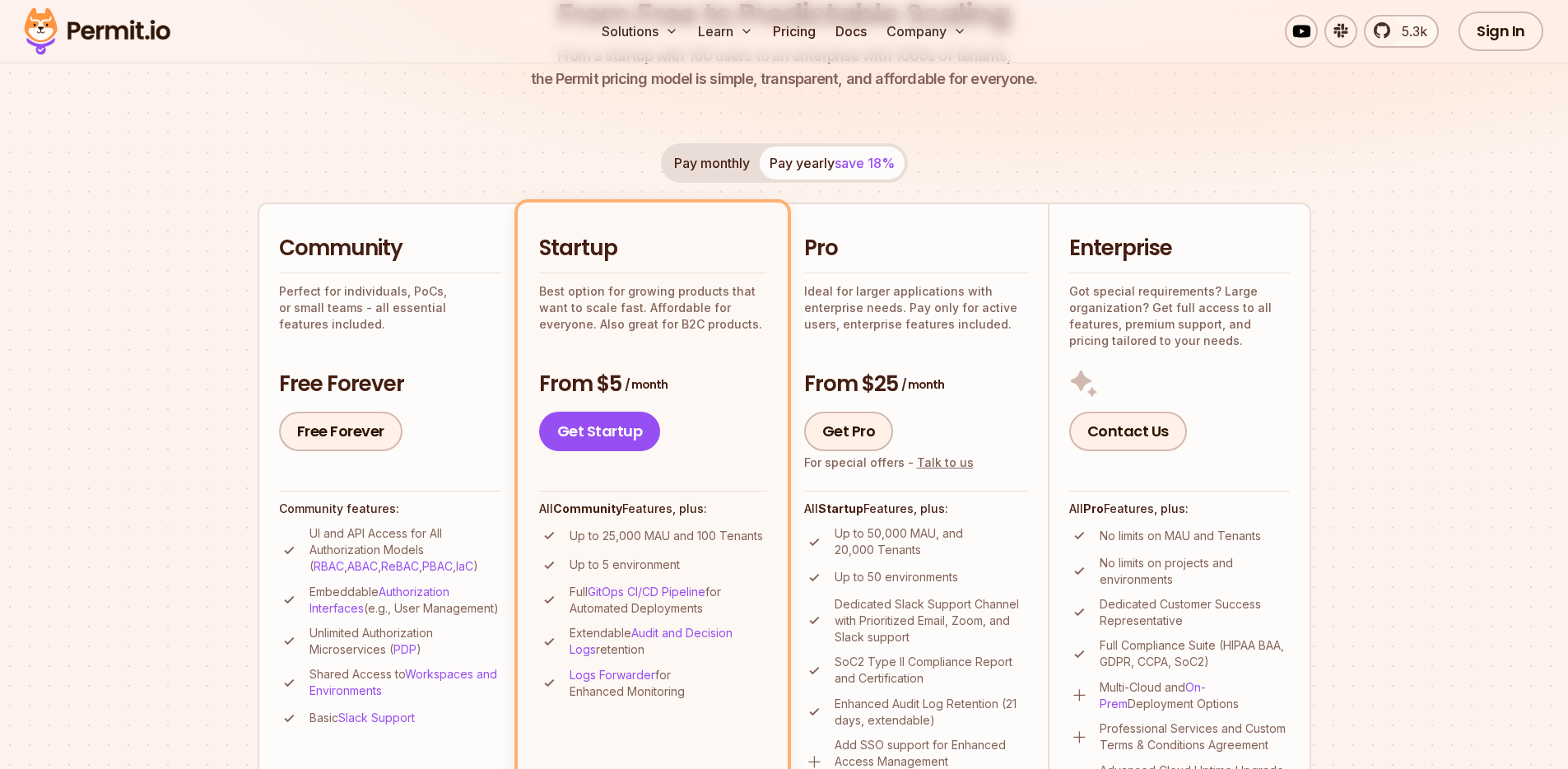
scroll to position [0, 0]
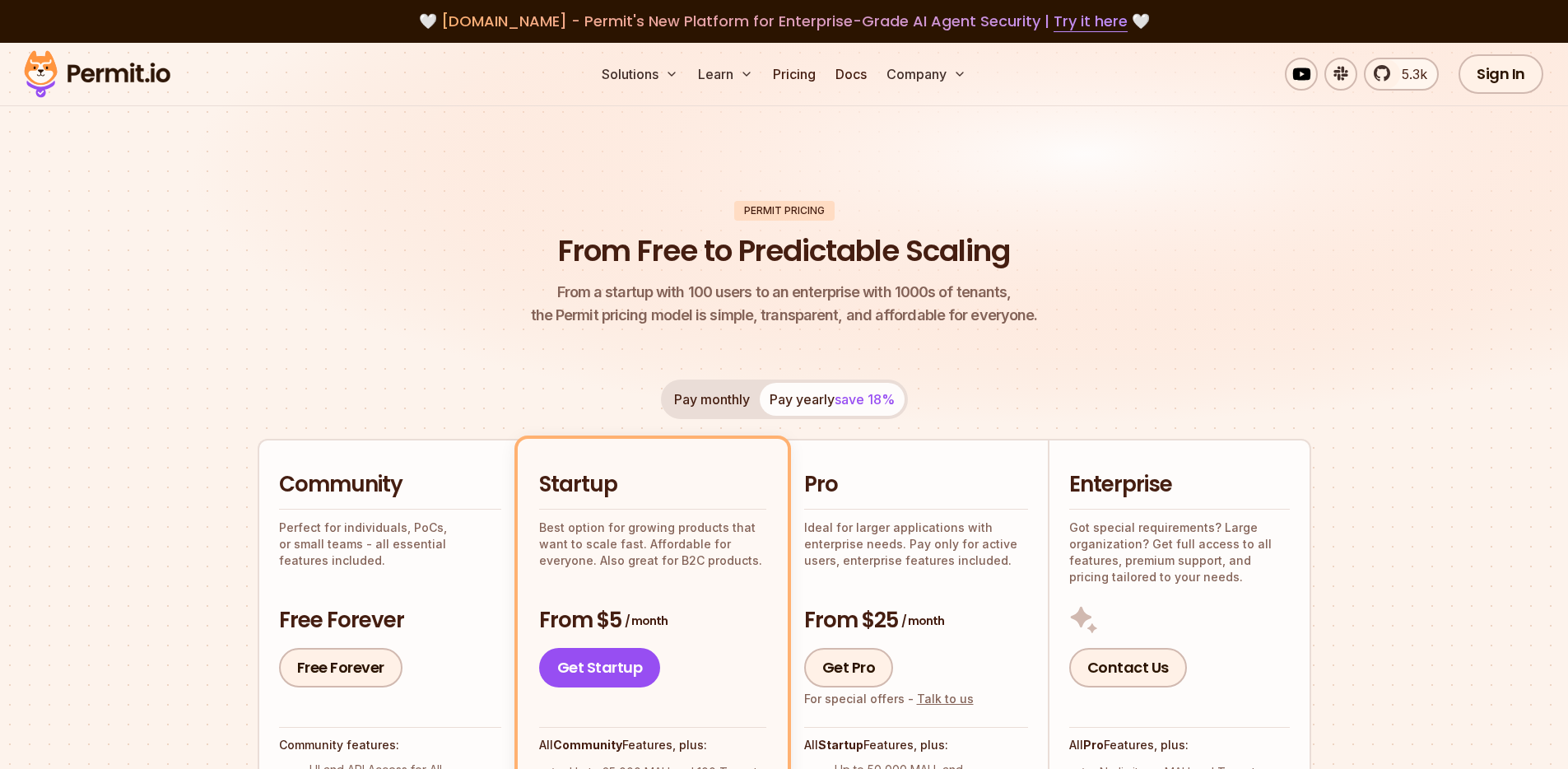
click at [737, 383] on button "Pay monthly" at bounding box center [712, 399] width 95 height 33
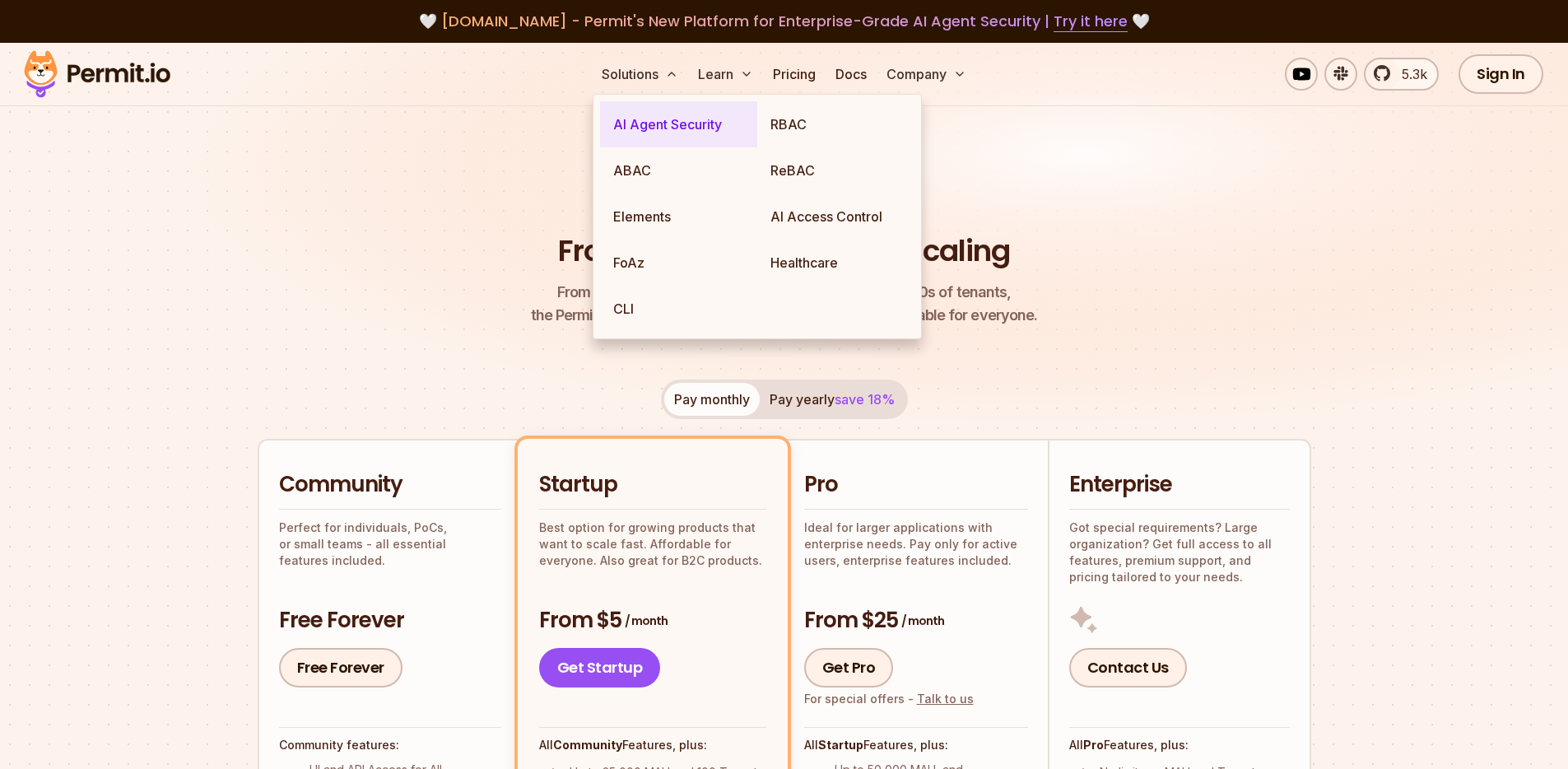
click at [666, 129] on link "AI Agent Security" at bounding box center [678, 124] width 157 height 46
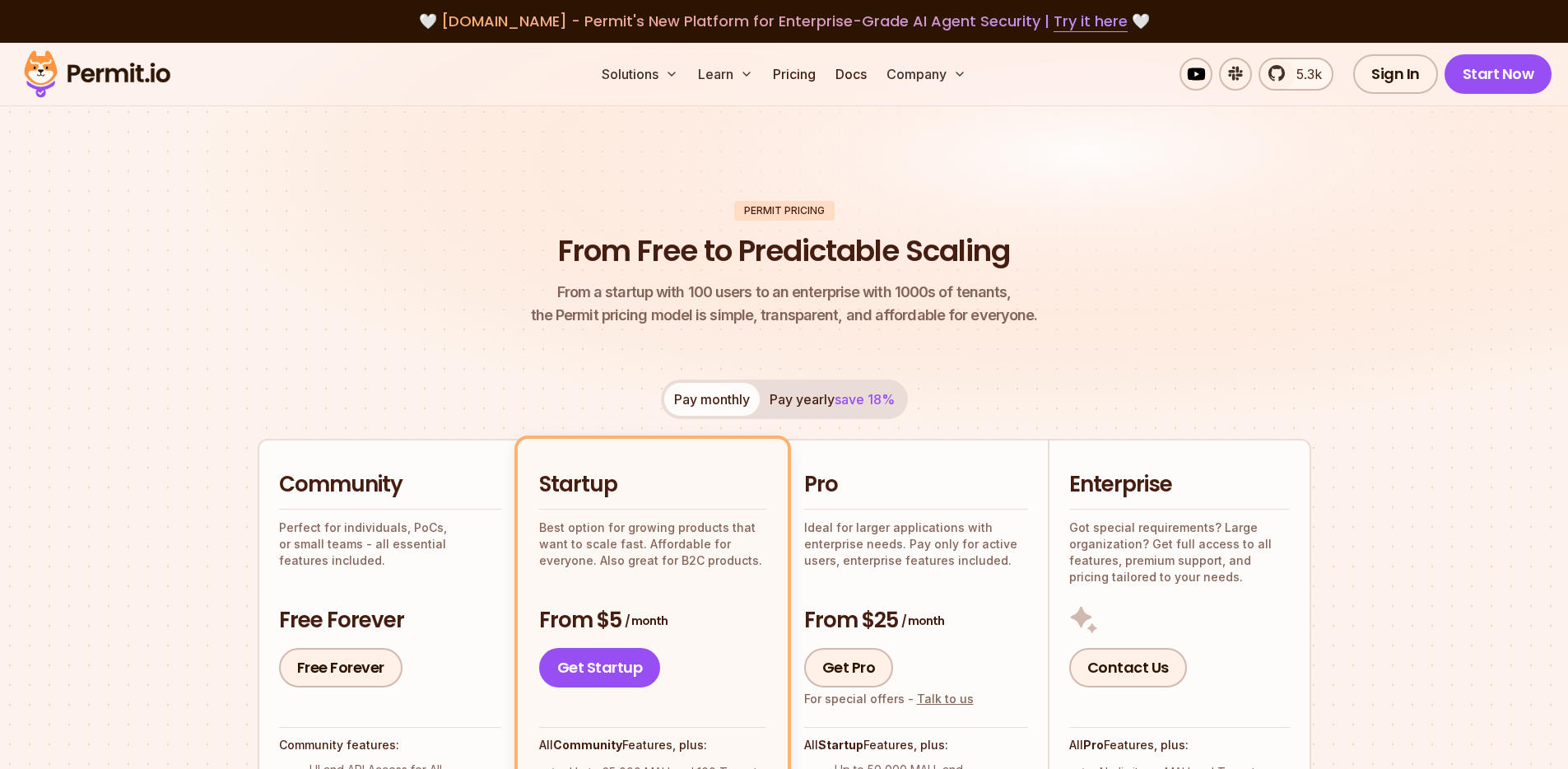
scroll to position [1573, 0]
